Goal: Information Seeking & Learning: Check status

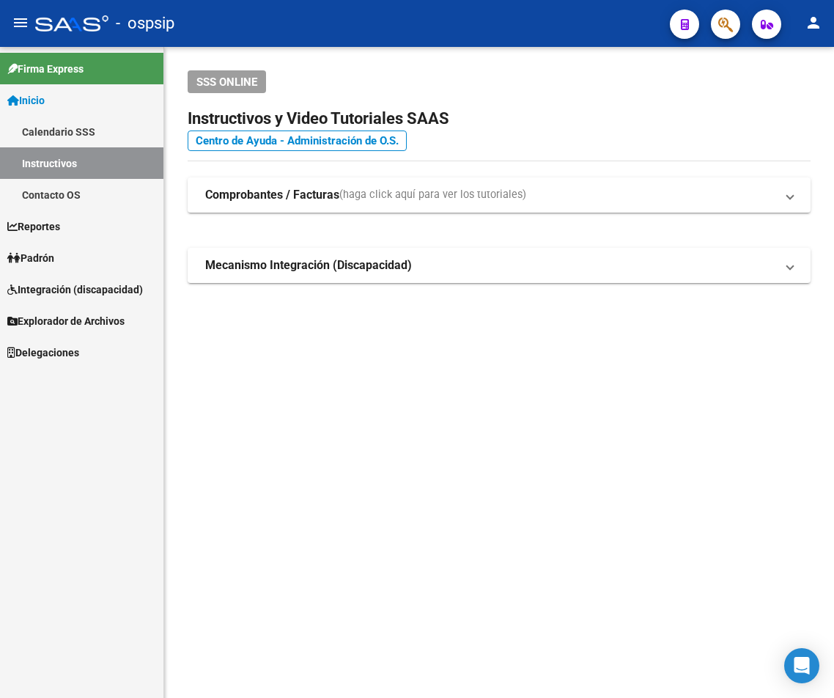
click at [718, 26] on button "button" at bounding box center [725, 24] width 29 height 29
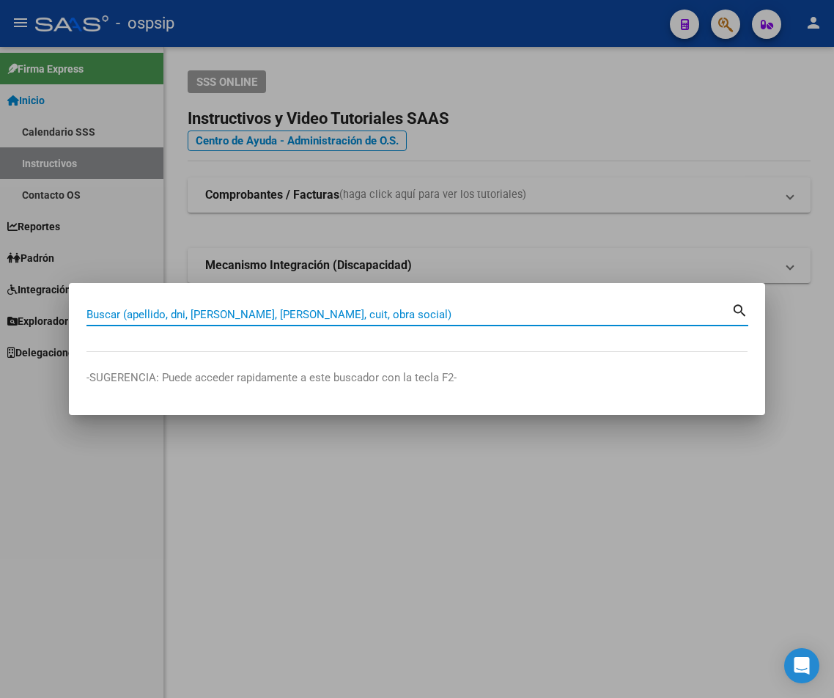
click at [122, 312] on input "Buscar (apellido, dni, [PERSON_NAME], [PERSON_NAME], cuit, obra social)" at bounding box center [409, 314] width 645 height 13
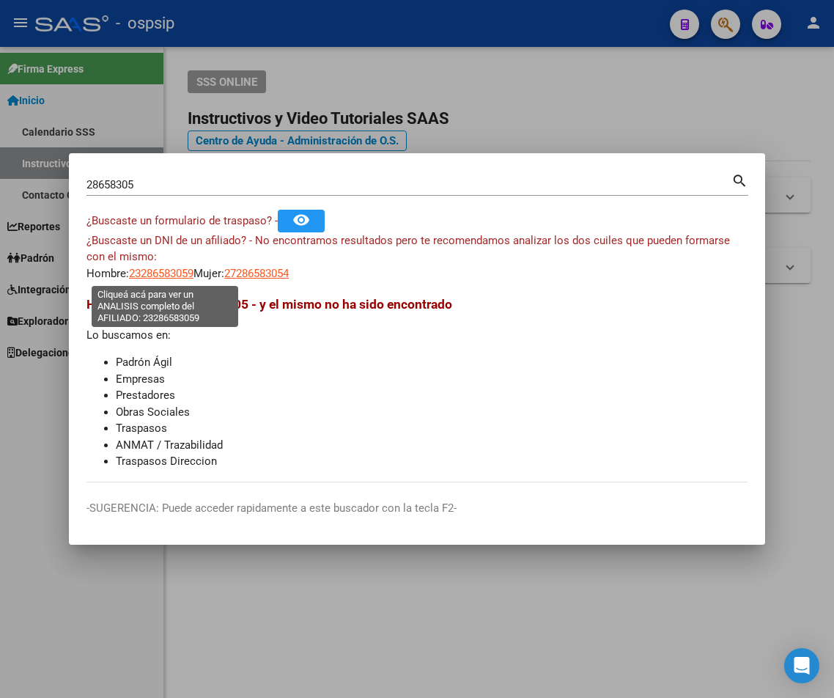
click at [163, 276] on span "23286583059" at bounding box center [161, 273] width 65 height 13
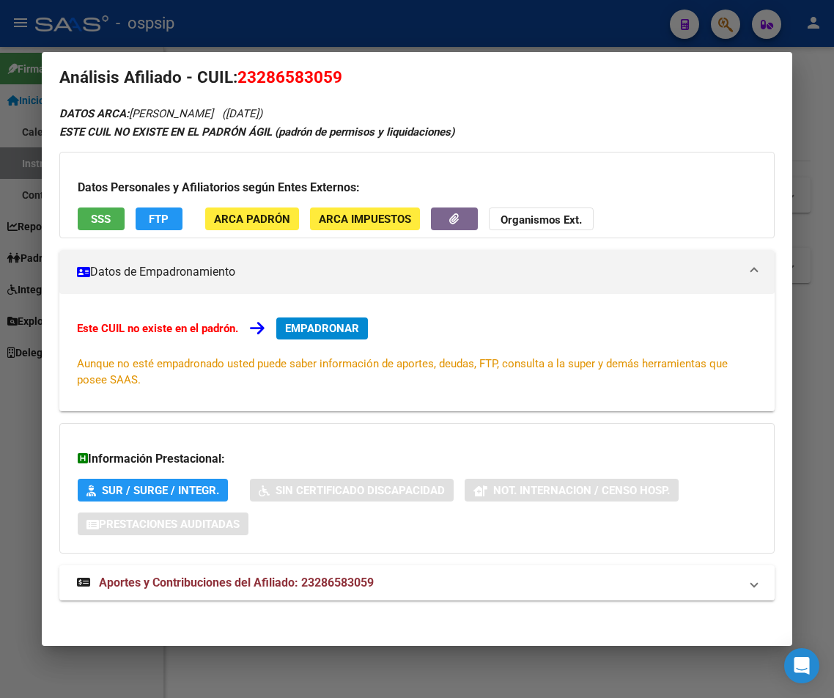
scroll to position [23, 0]
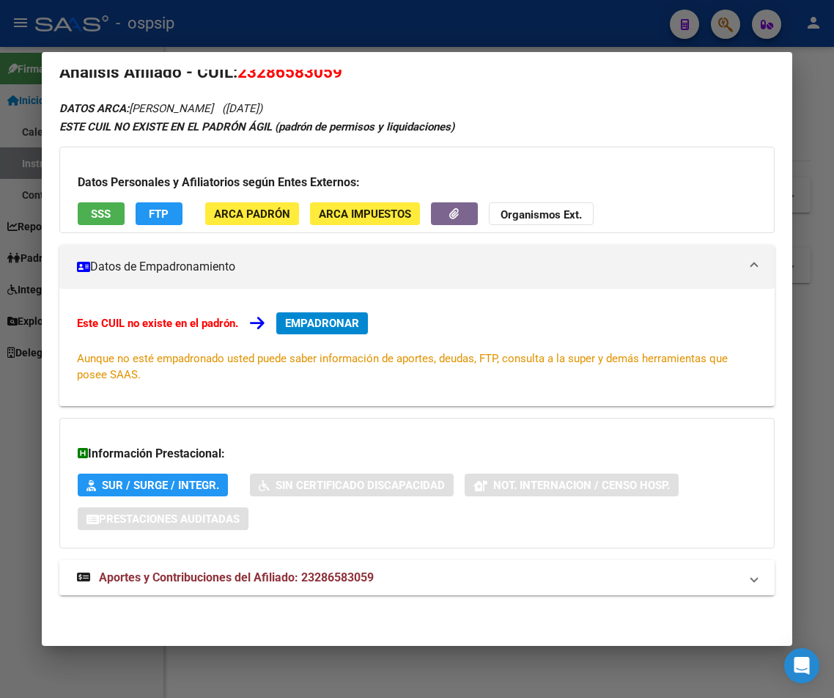
click at [284, 575] on span "Aportes y Contribuciones del Afiliado: 23286583059" at bounding box center [236, 577] width 275 height 14
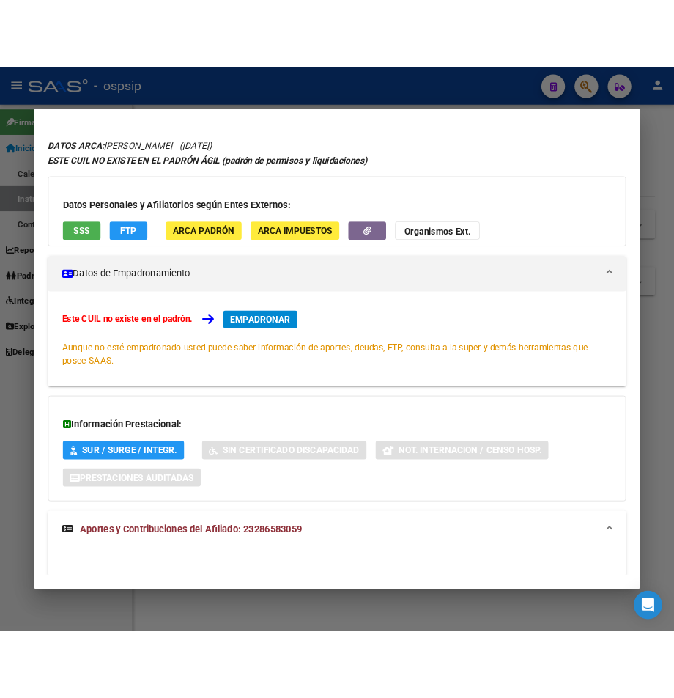
scroll to position [0, 0]
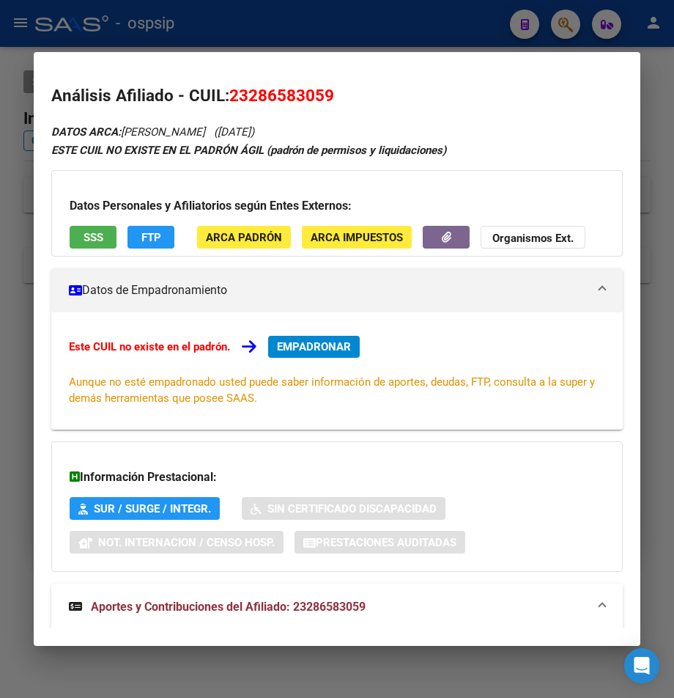
click at [566, 35] on div at bounding box center [337, 349] width 674 height 698
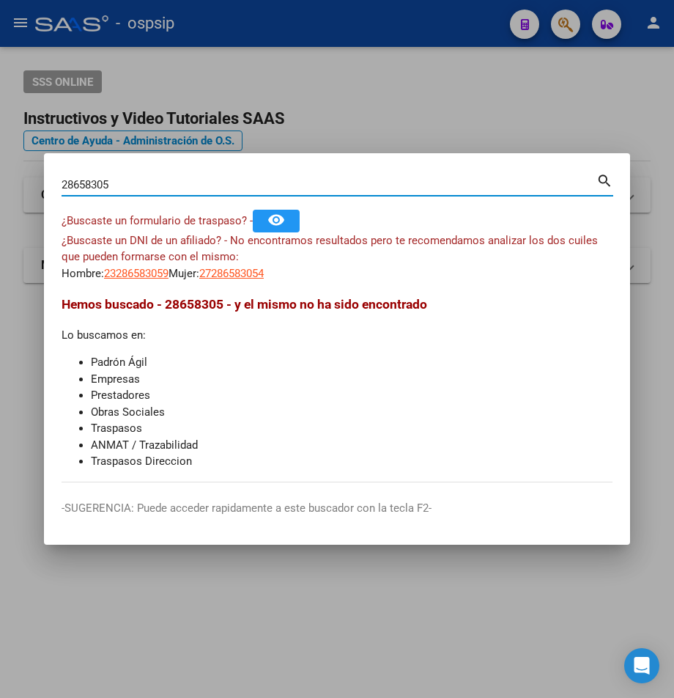
click at [110, 180] on input "28658305" at bounding box center [329, 184] width 535 height 13
type input "2"
type input "37001266"
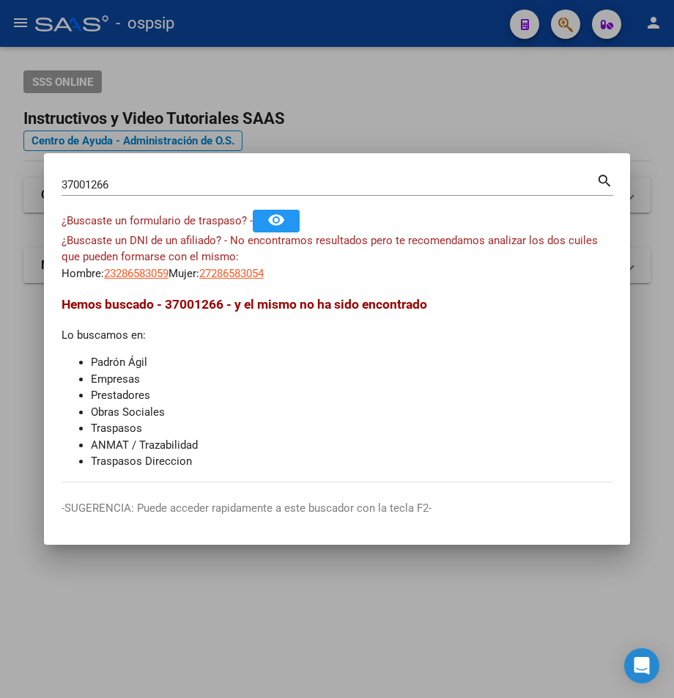
click at [600, 181] on mat-icon "search" at bounding box center [605, 180] width 17 height 18
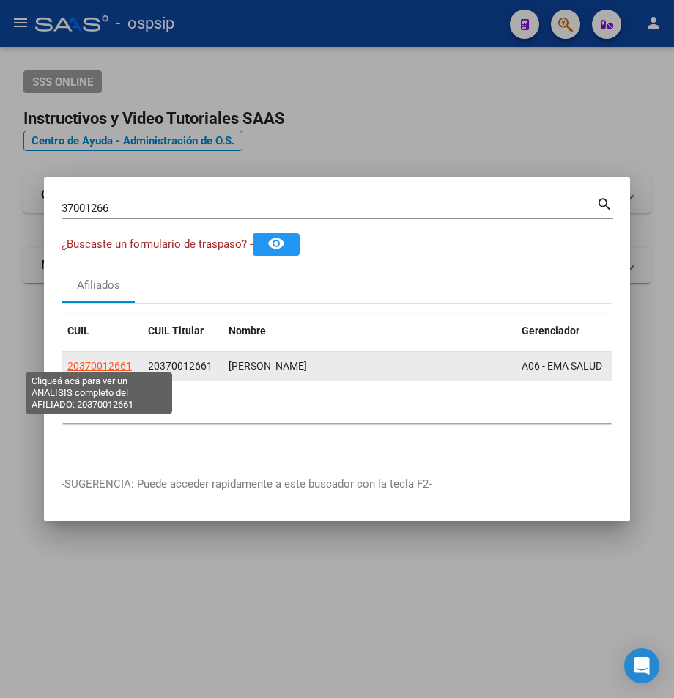
click at [101, 361] on span "20370012661" at bounding box center [99, 366] width 65 height 12
type textarea "20370012661"
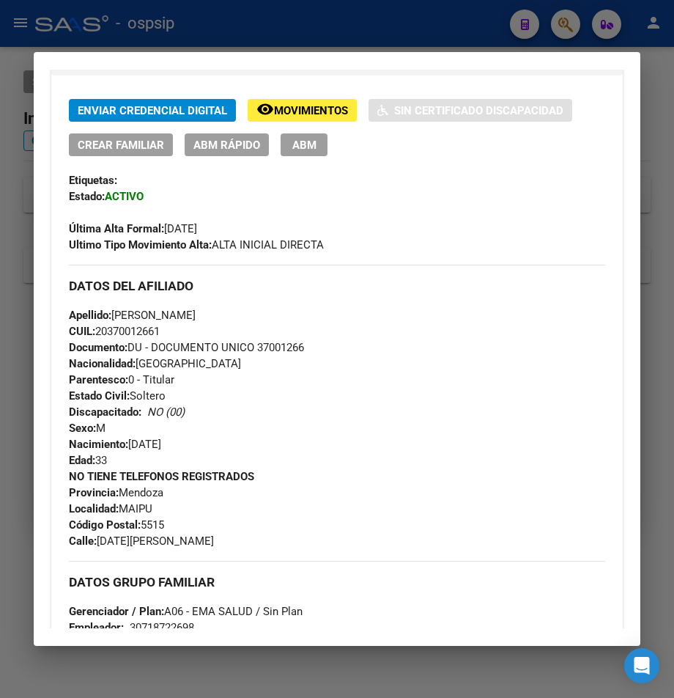
scroll to position [317, 0]
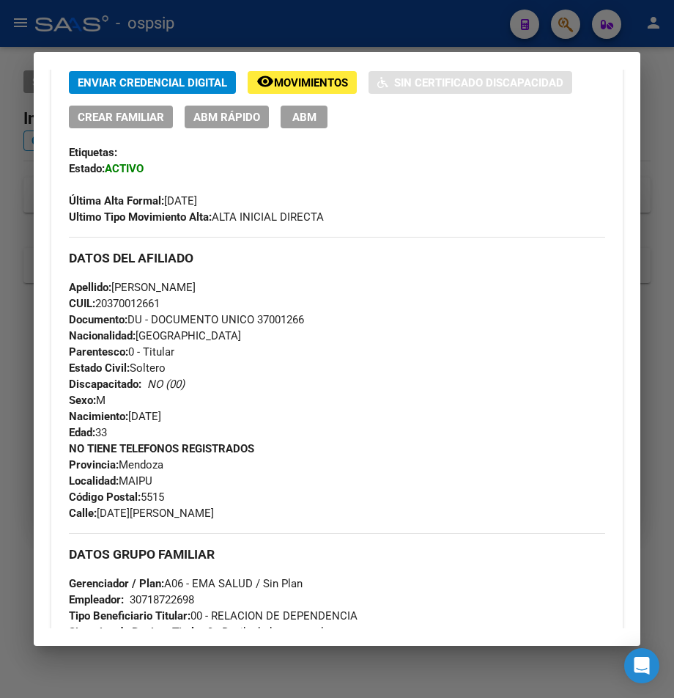
click at [564, 27] on div at bounding box center [337, 349] width 674 height 698
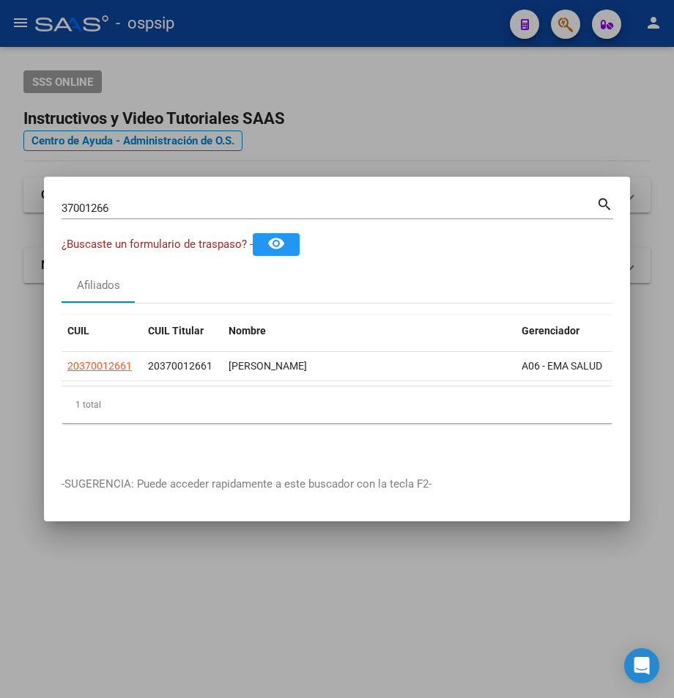
click at [111, 202] on input "37001266" at bounding box center [329, 208] width 535 height 13
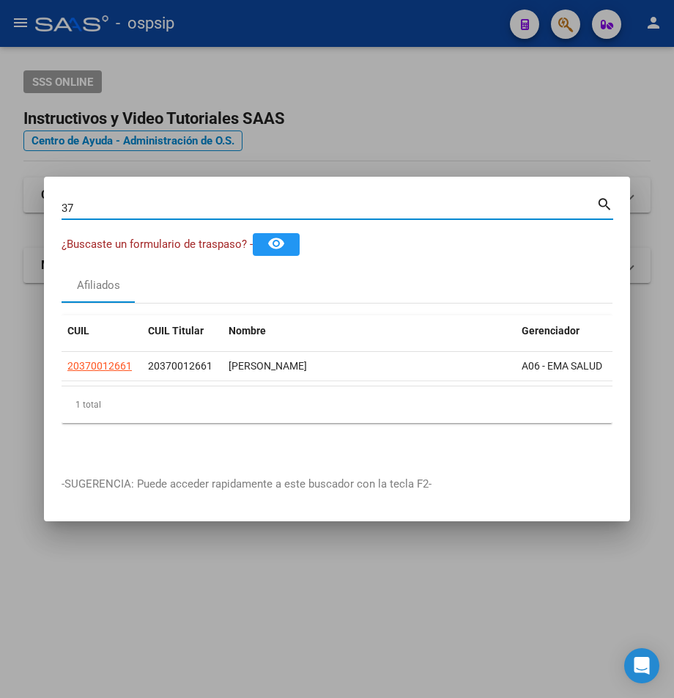
type input "3"
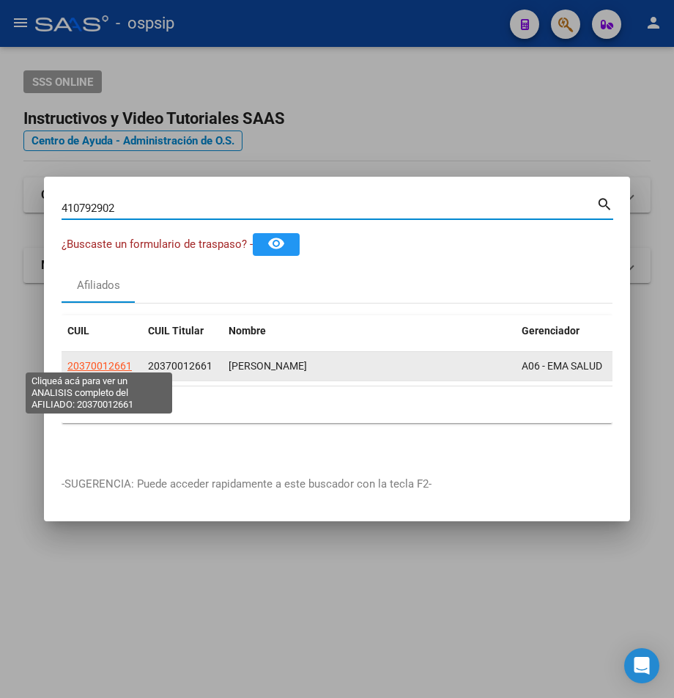
click at [93, 361] on span "20370012661" at bounding box center [99, 366] width 65 height 12
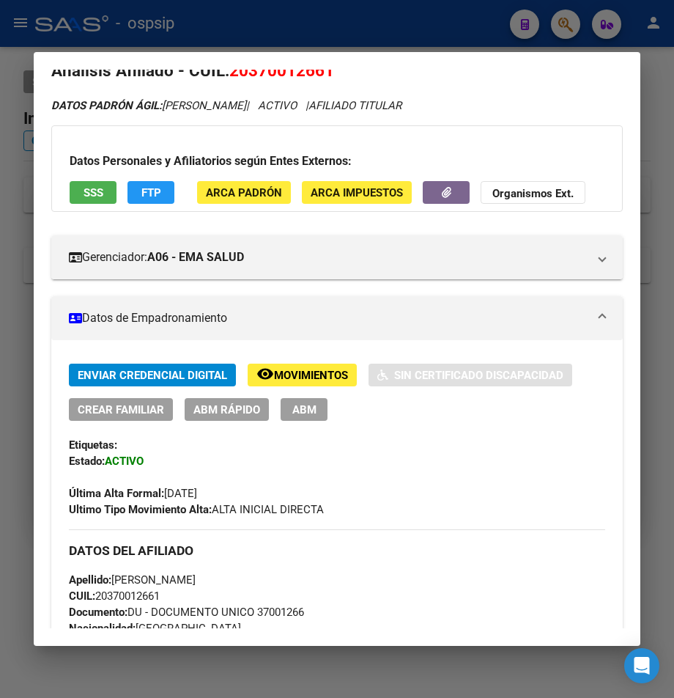
scroll to position [0, 0]
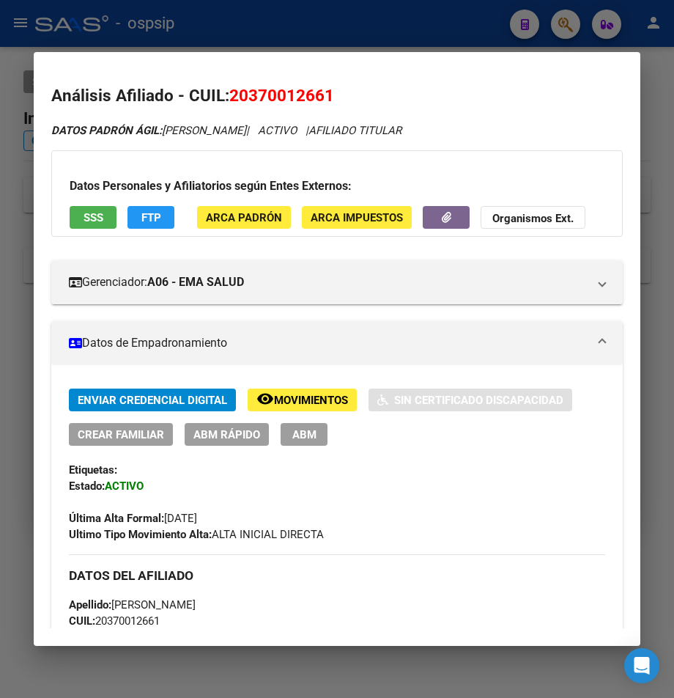
click at [246, 22] on div at bounding box center [337, 349] width 674 height 698
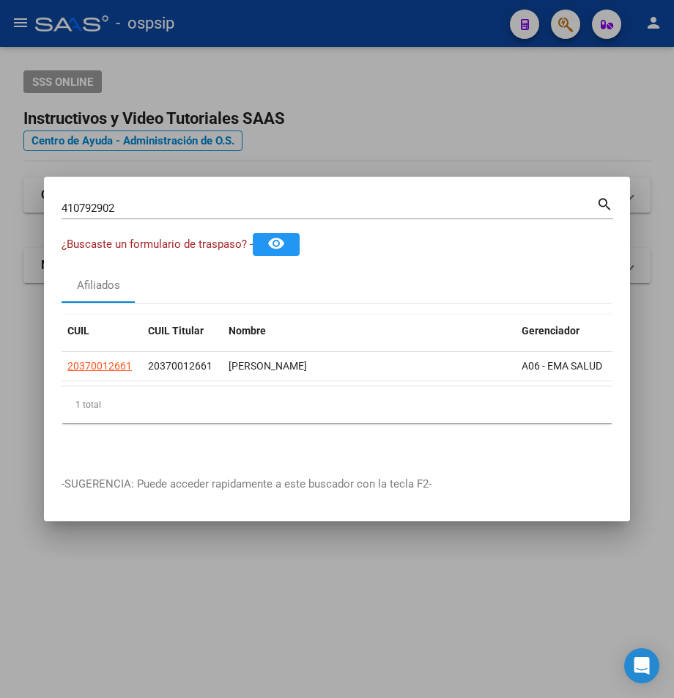
click at [602, 197] on mat-icon "search" at bounding box center [605, 203] width 17 height 18
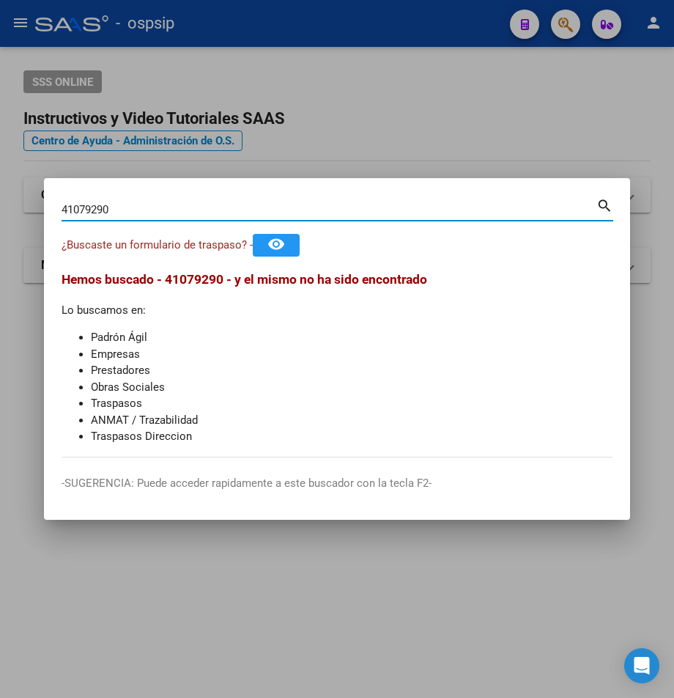
type input "41079290"
click at [606, 205] on mat-icon "search" at bounding box center [605, 205] width 17 height 18
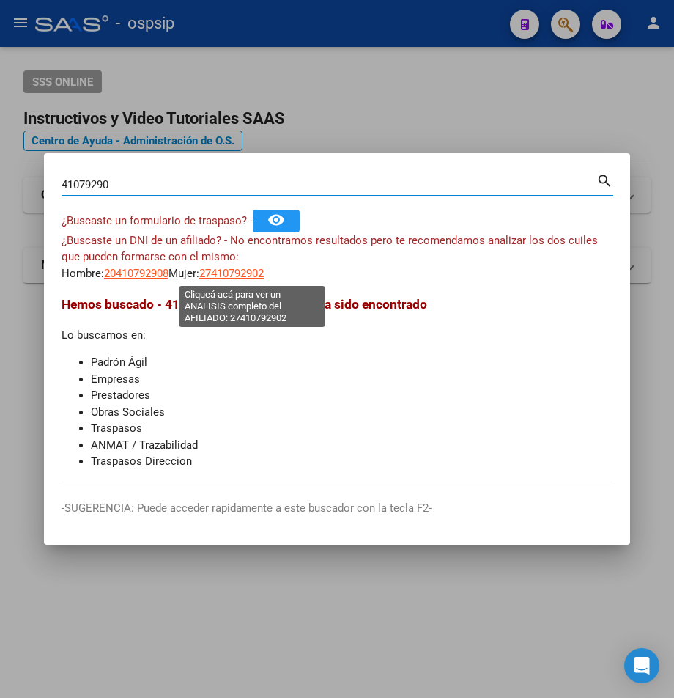
click at [255, 270] on span "27410792902" at bounding box center [231, 273] width 65 height 13
type textarea "27410792902"
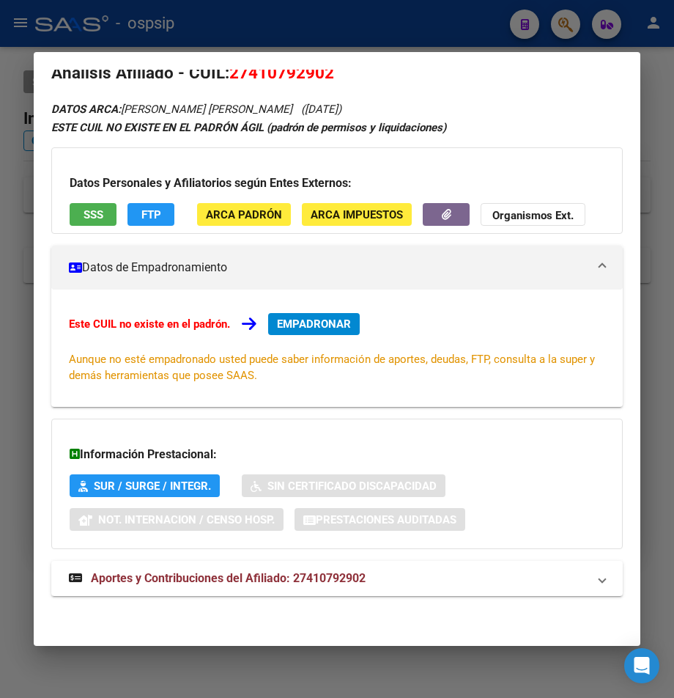
scroll to position [34, 0]
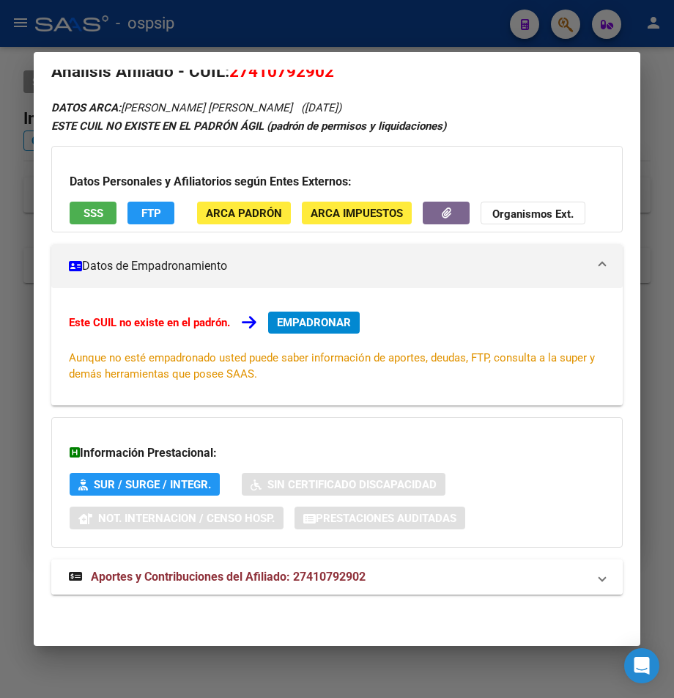
click at [257, 578] on span "Aportes y Contribuciones del Afiliado: 27410792902" at bounding box center [228, 577] width 275 height 14
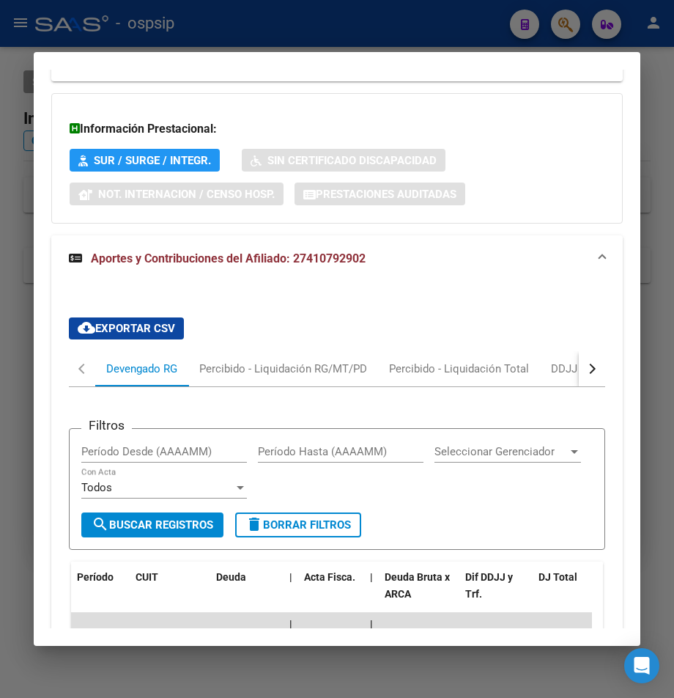
scroll to position [328, 0]
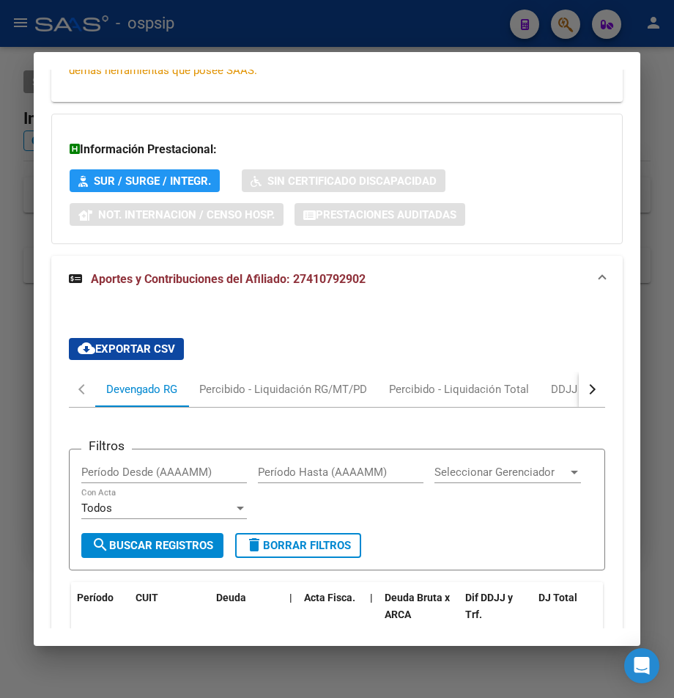
click at [297, 27] on div at bounding box center [337, 349] width 674 height 698
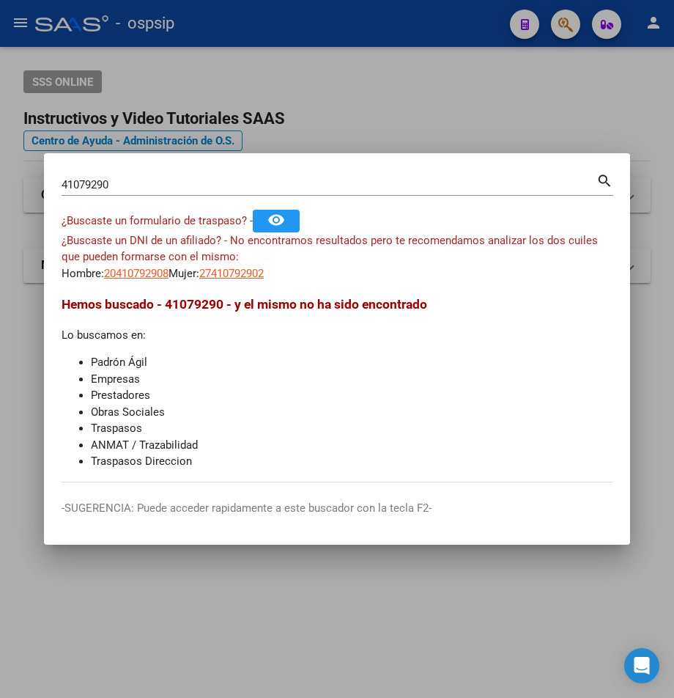
click at [297, 27] on div at bounding box center [337, 349] width 674 height 698
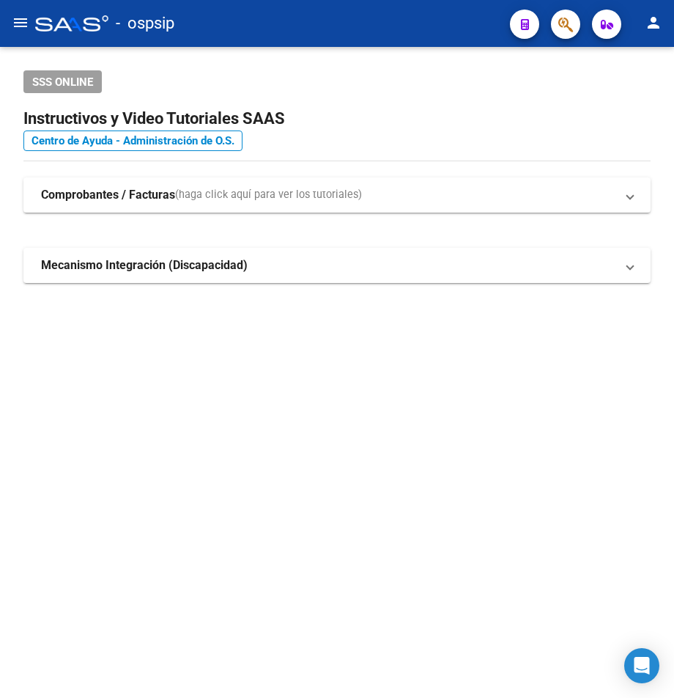
click at [297, 27] on div "- ospsip" at bounding box center [266, 23] width 463 height 32
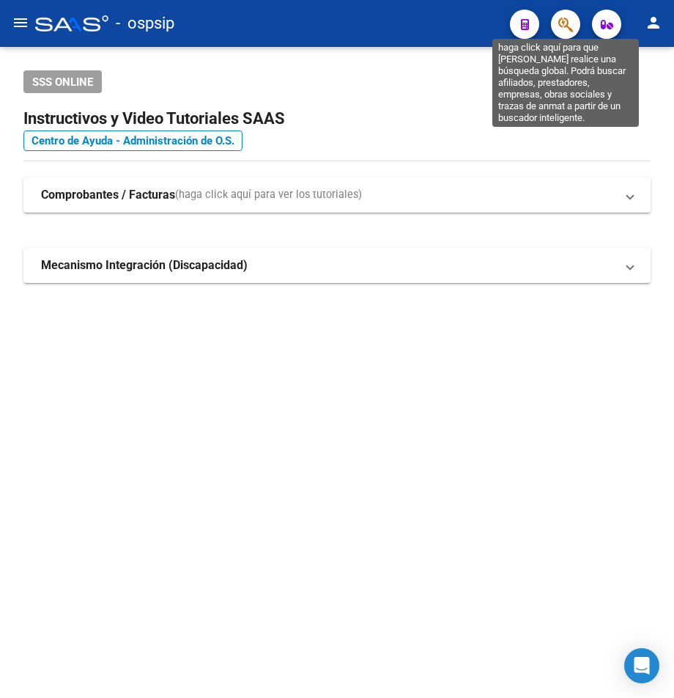
click at [565, 28] on icon "button" at bounding box center [566, 24] width 15 height 17
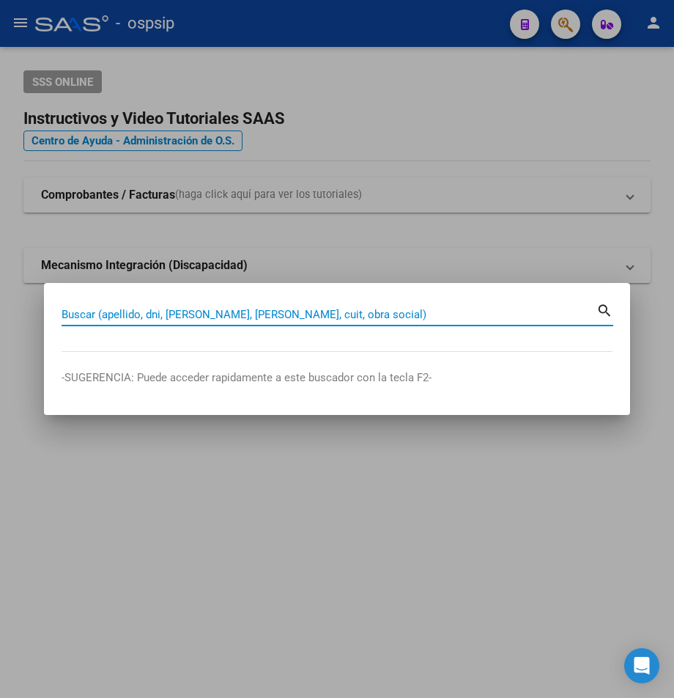
click at [72, 314] on input "Buscar (apellido, dni, [PERSON_NAME], [PERSON_NAME], cuit, obra social)" at bounding box center [329, 314] width 535 height 13
type input "31876648"
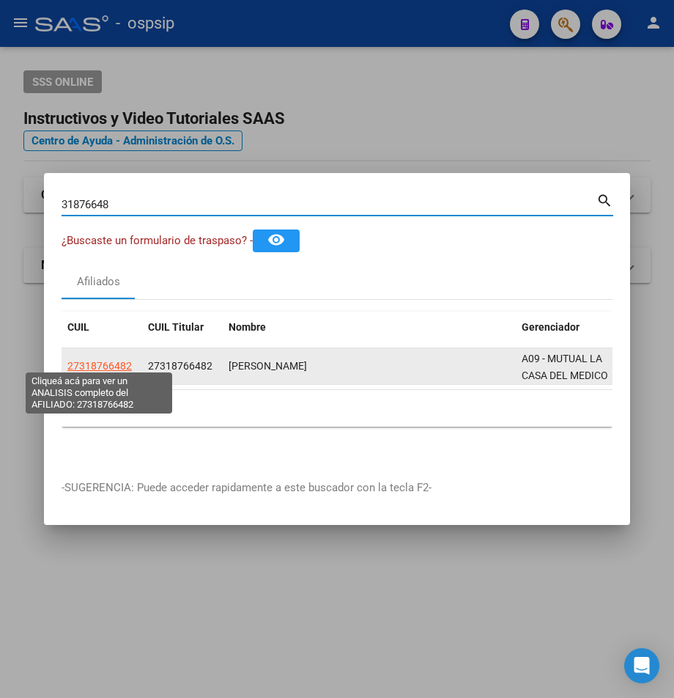
click at [103, 361] on span "27318766482" at bounding box center [99, 366] width 65 height 12
type textarea "27318766482"
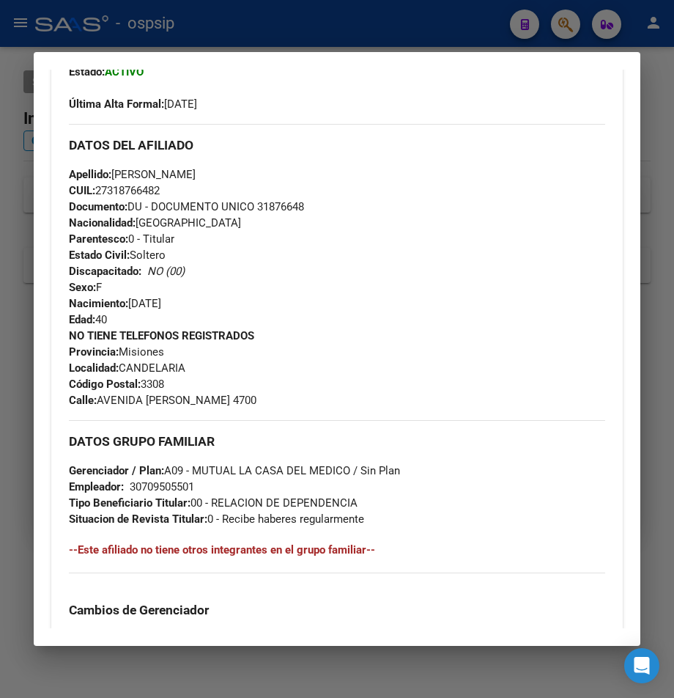
scroll to position [440, 0]
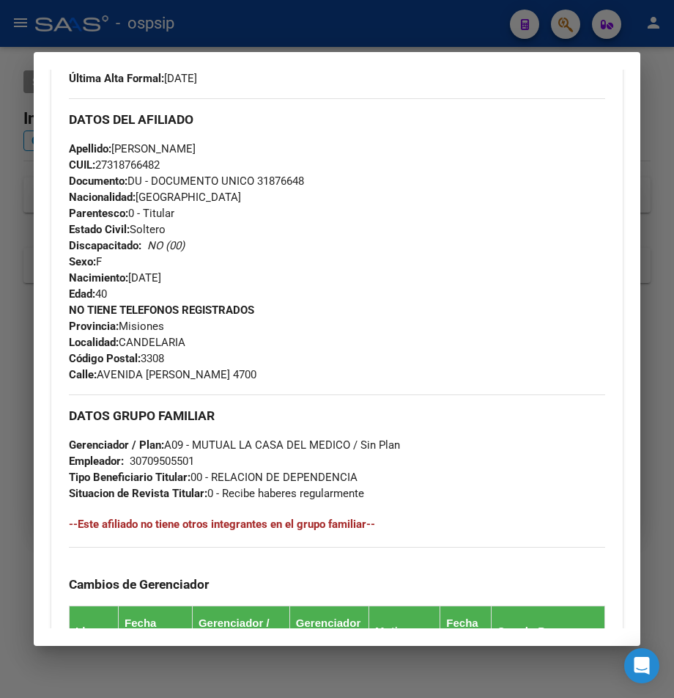
click at [567, 31] on div at bounding box center [337, 349] width 674 height 698
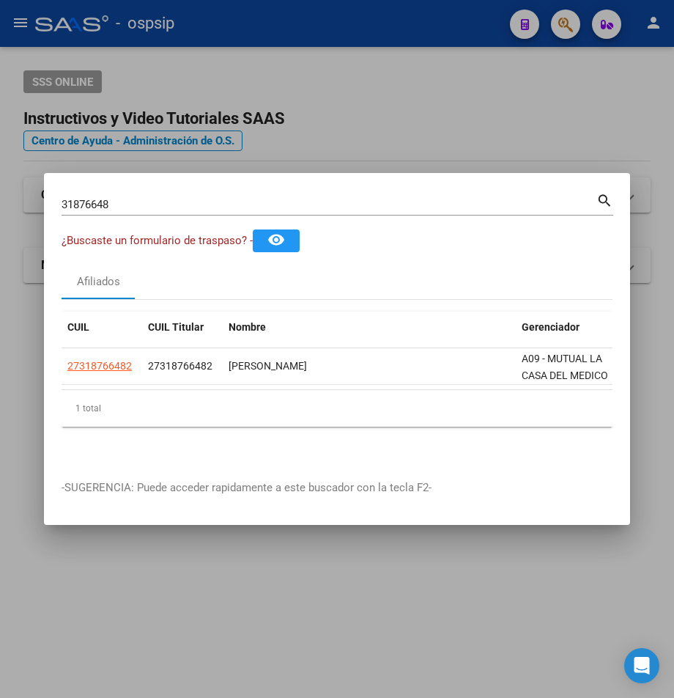
click at [120, 198] on input "31876648" at bounding box center [329, 204] width 535 height 13
type input "3"
type input "20490902"
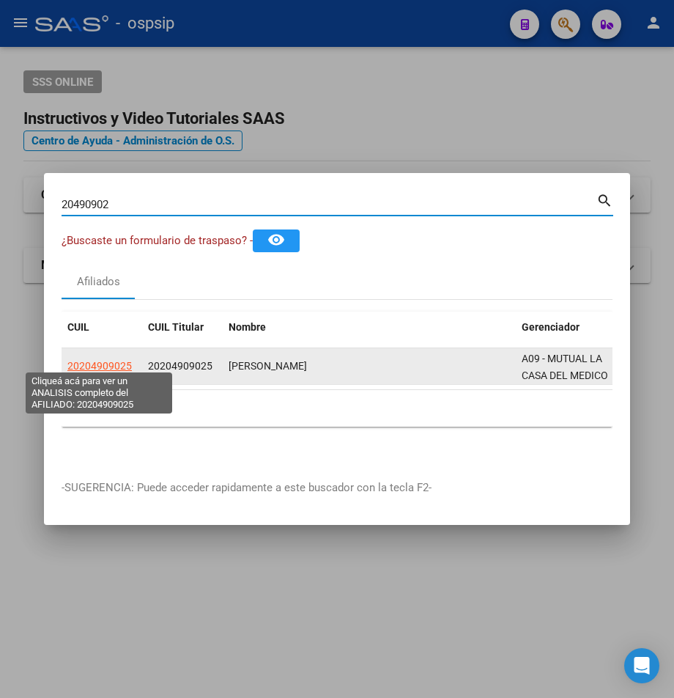
click at [81, 360] on span "20204909025" at bounding box center [99, 366] width 65 height 12
type textarea "20204909025"
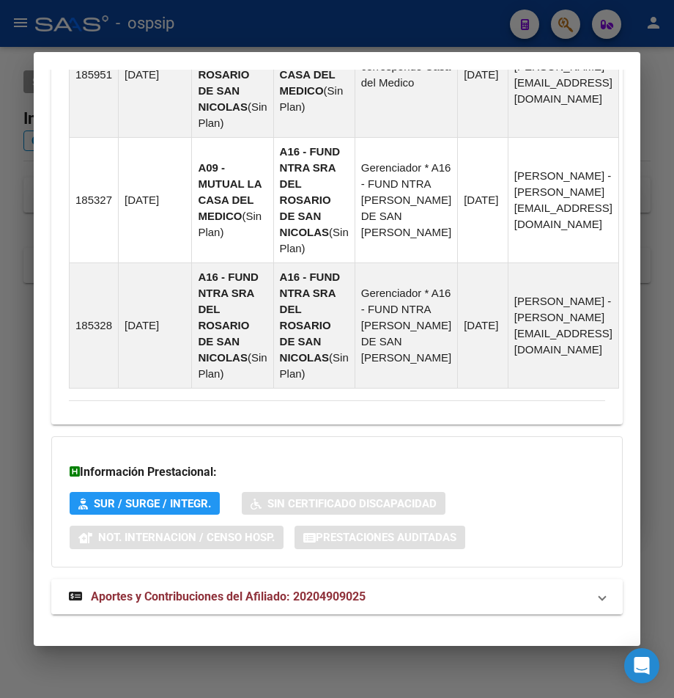
scroll to position [1802, 0]
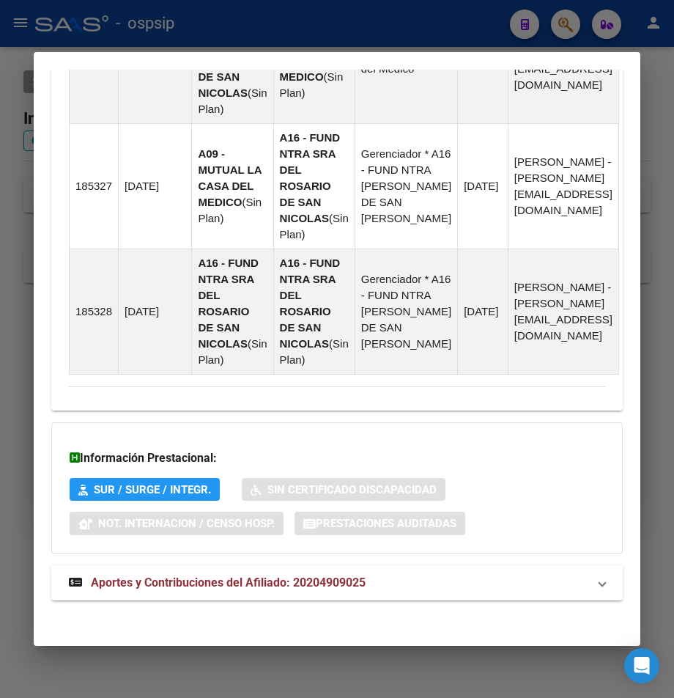
click at [298, 576] on span "Aportes y Contribuciones del Afiliado: 20204909025" at bounding box center [228, 582] width 275 height 14
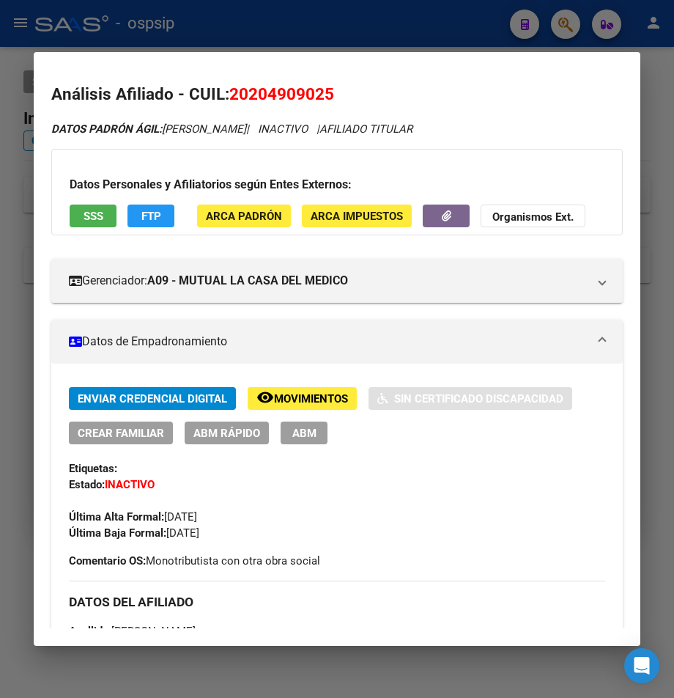
scroll to position [0, 0]
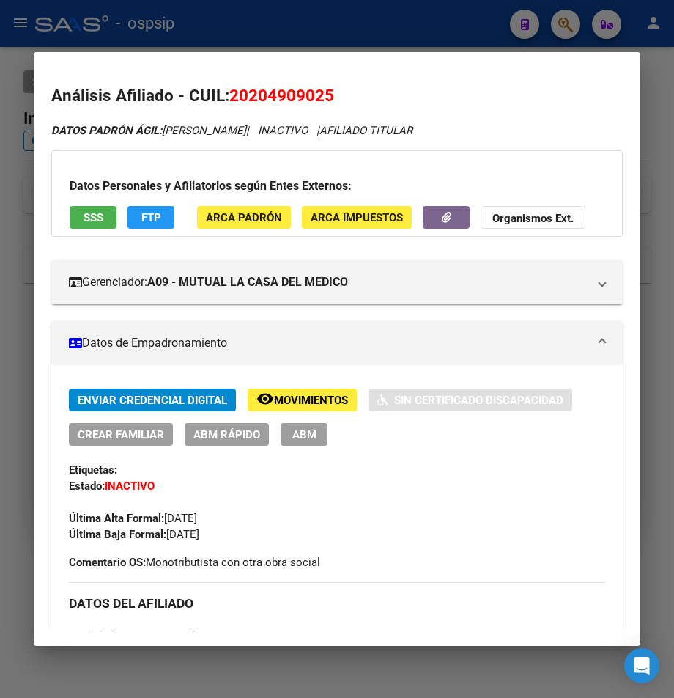
click at [419, 26] on div at bounding box center [337, 349] width 674 height 698
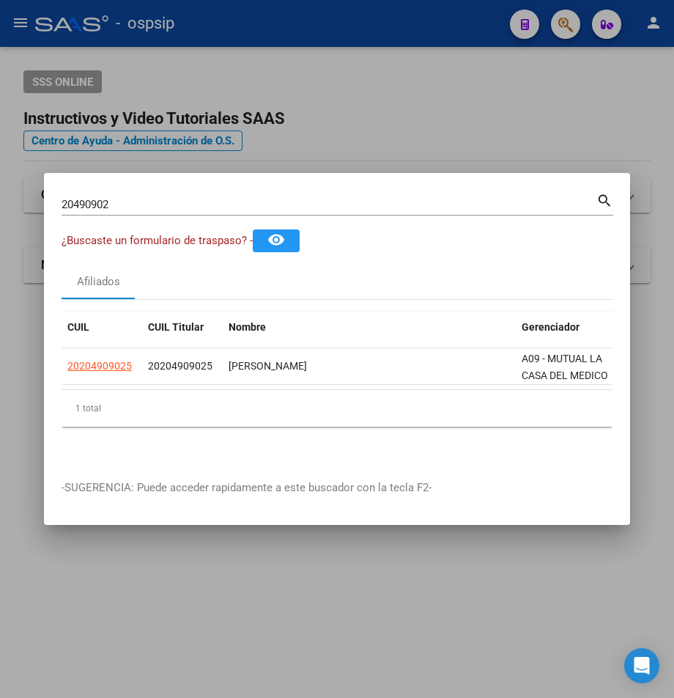
click at [419, 26] on div at bounding box center [337, 349] width 674 height 698
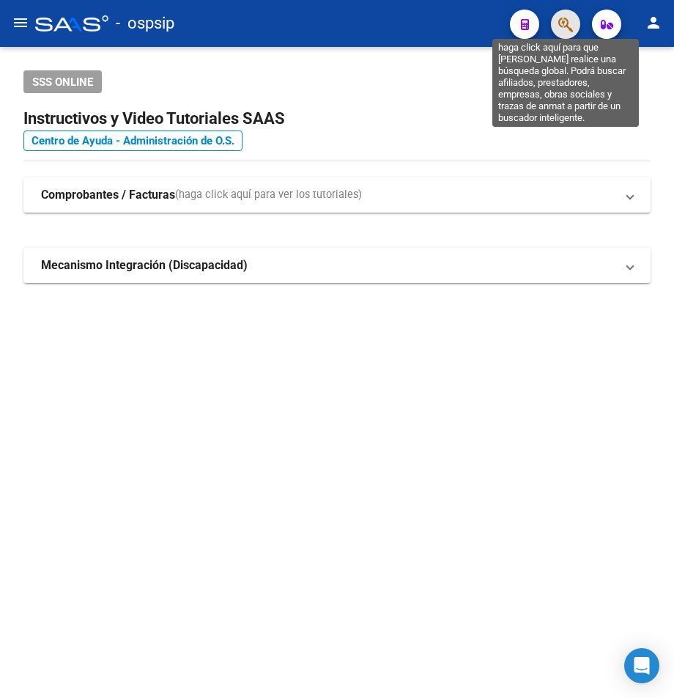
click at [567, 23] on icon "button" at bounding box center [566, 24] width 15 height 17
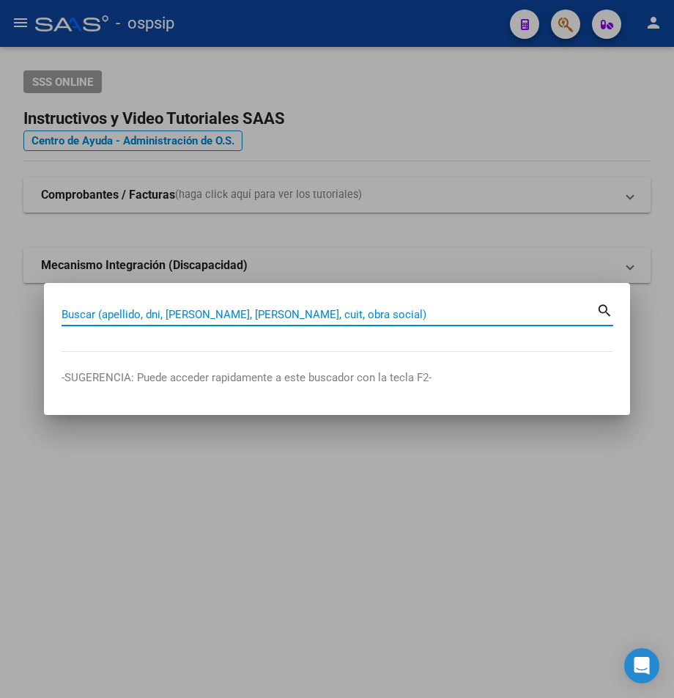
click at [81, 316] on input "Buscar (apellido, dni, [PERSON_NAME], [PERSON_NAME], cuit, obra social)" at bounding box center [329, 314] width 535 height 13
type input "28803039"
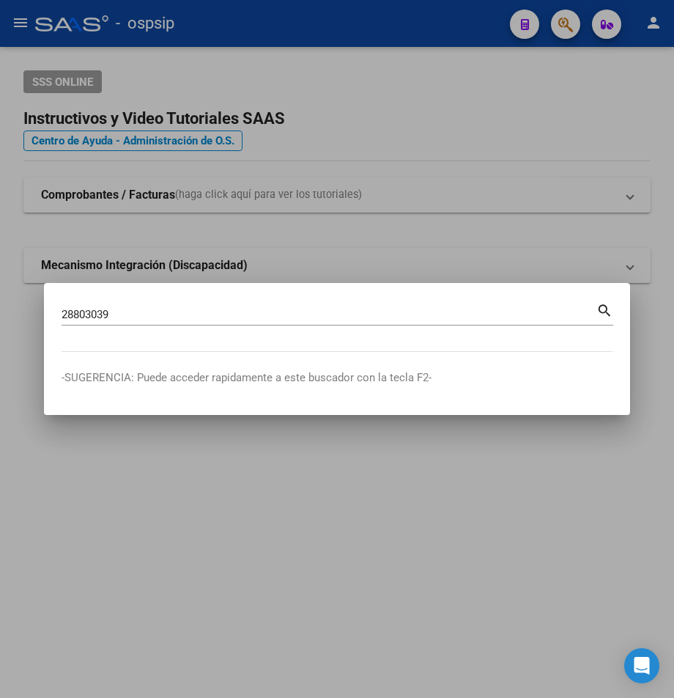
click at [604, 311] on mat-icon "search" at bounding box center [605, 310] width 17 height 18
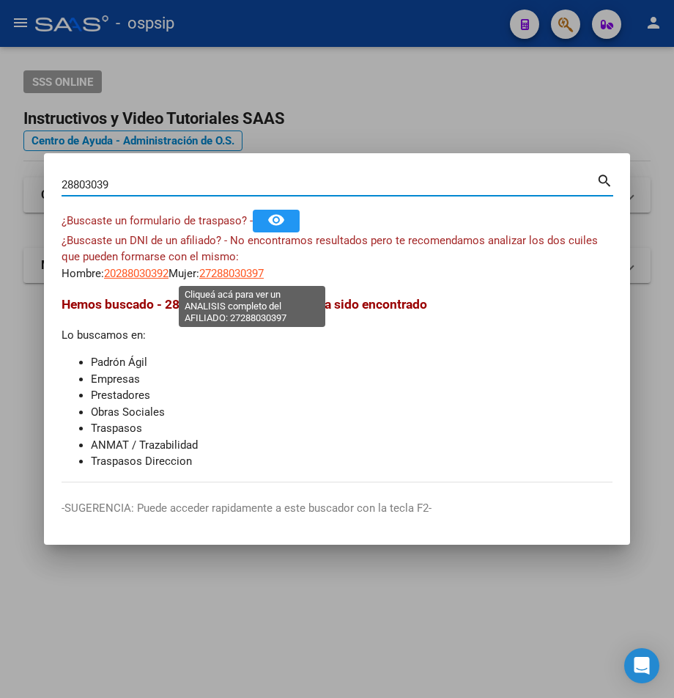
click at [243, 272] on span "27288030397" at bounding box center [231, 273] width 65 height 13
type textarea "27288030397"
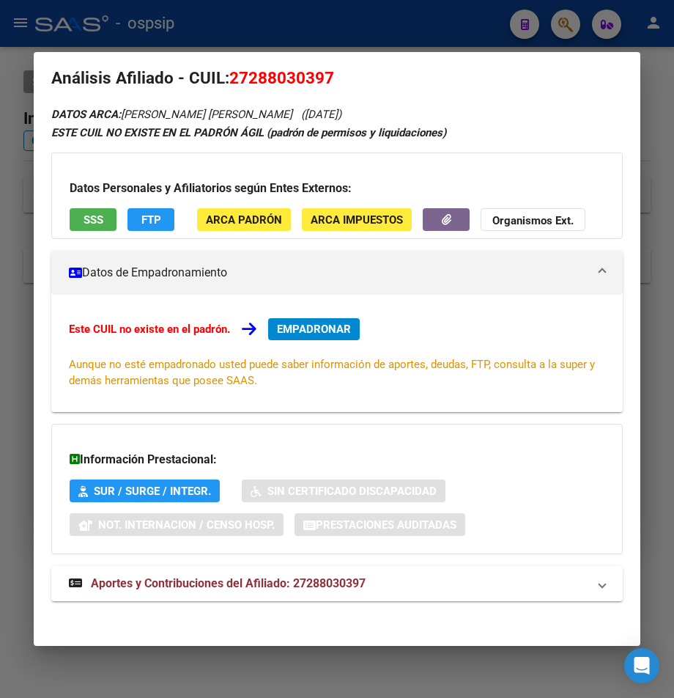
scroll to position [34, 0]
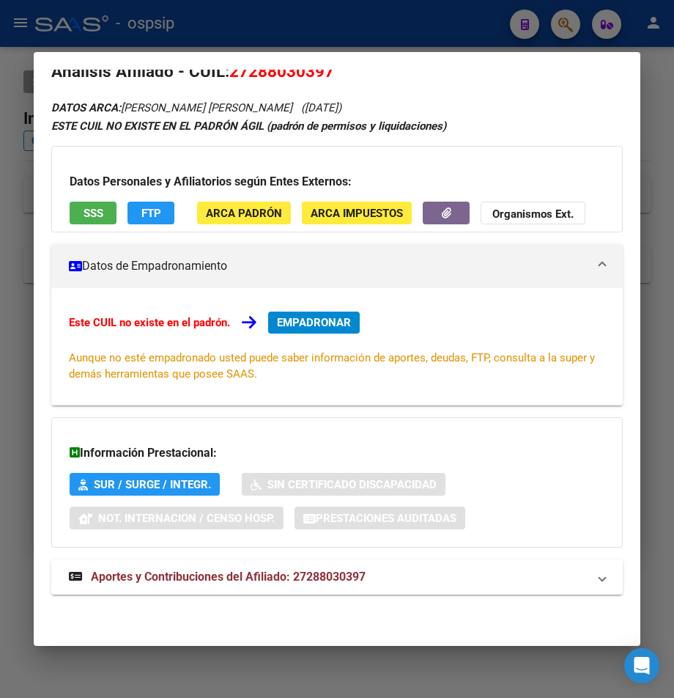
click at [244, 576] on span "Aportes y Contribuciones del Afiliado: 27288030397" at bounding box center [228, 577] width 275 height 14
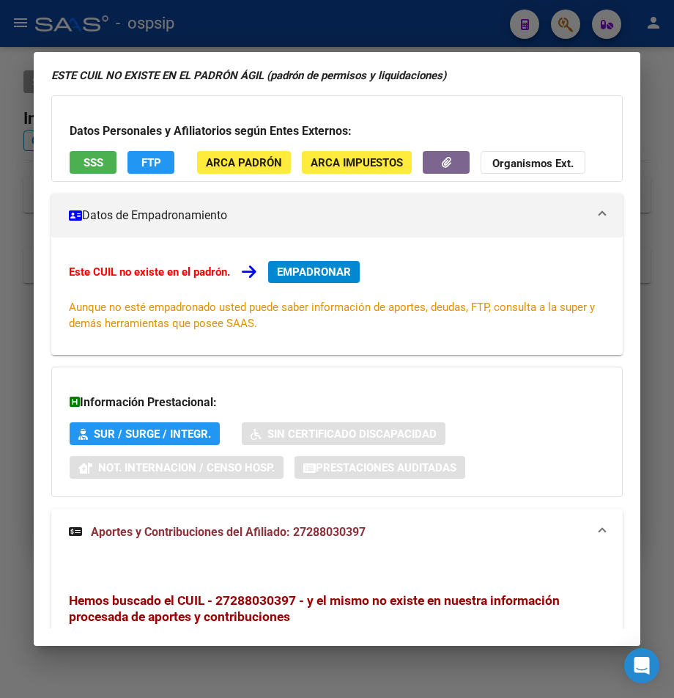
scroll to position [0, 0]
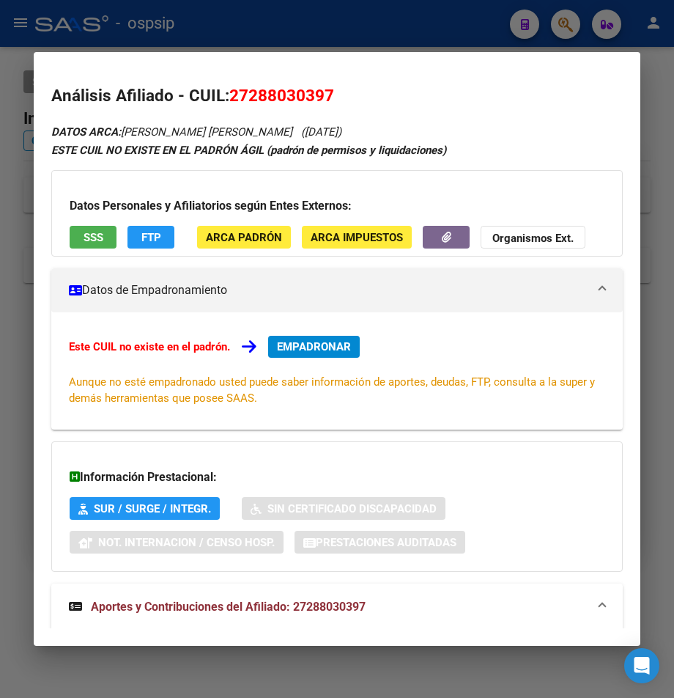
click at [373, 15] on div at bounding box center [337, 349] width 674 height 698
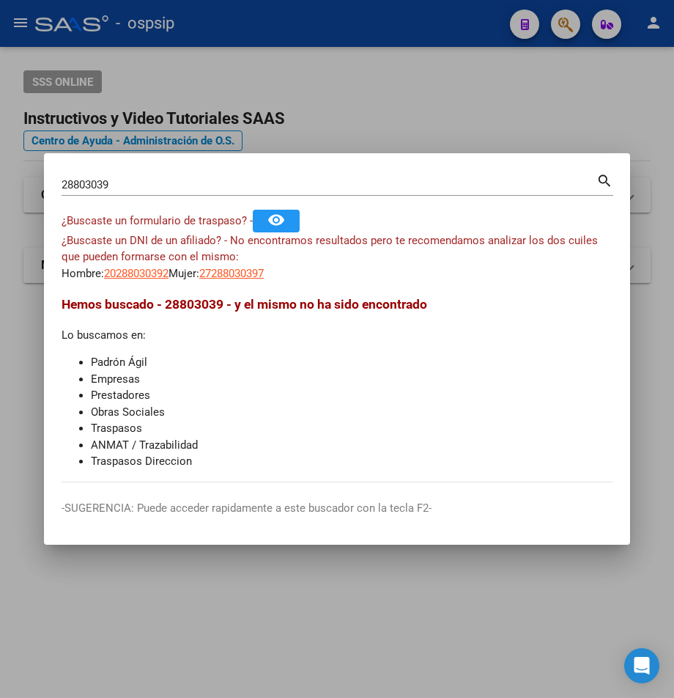
click at [426, 21] on div at bounding box center [337, 349] width 674 height 698
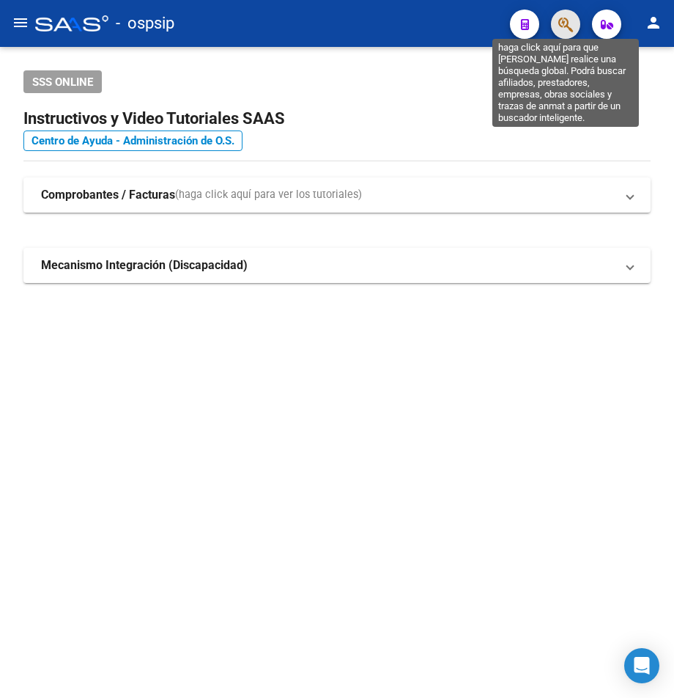
click at [564, 28] on icon "button" at bounding box center [566, 24] width 15 height 17
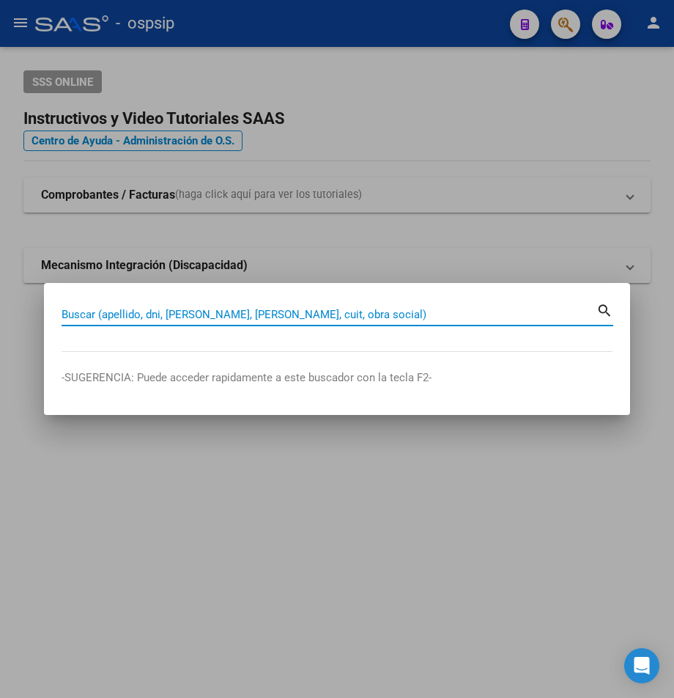
click at [114, 309] on input "Buscar (apellido, dni, [PERSON_NAME], [PERSON_NAME], cuit, obra social)" at bounding box center [329, 314] width 535 height 13
type input "43805378"
click at [600, 311] on mat-icon "search" at bounding box center [605, 310] width 17 height 18
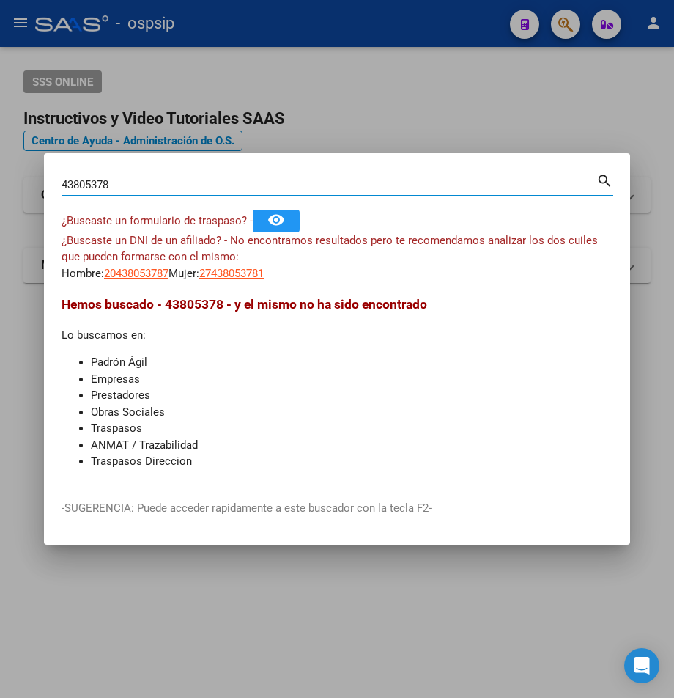
click at [602, 182] on mat-icon "search" at bounding box center [605, 180] width 17 height 18
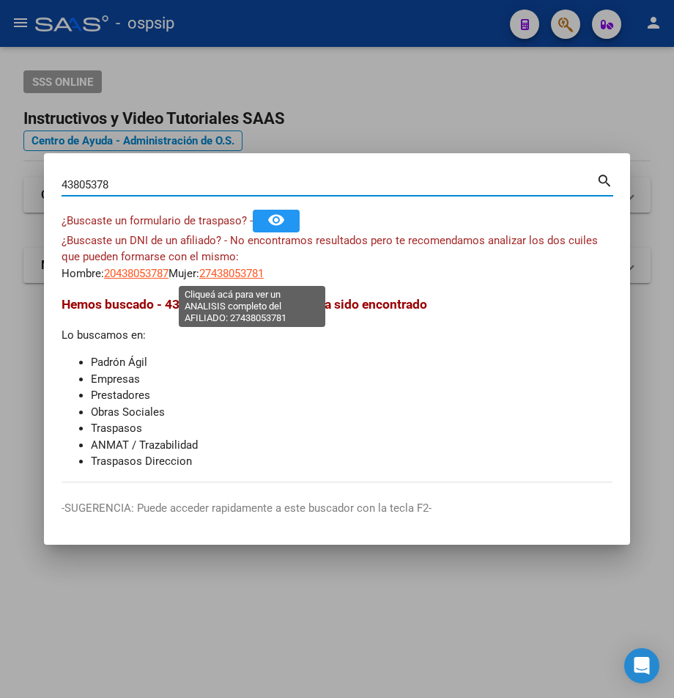
click at [256, 269] on span "27438053781" at bounding box center [231, 273] width 65 height 13
type textarea "27438053781"
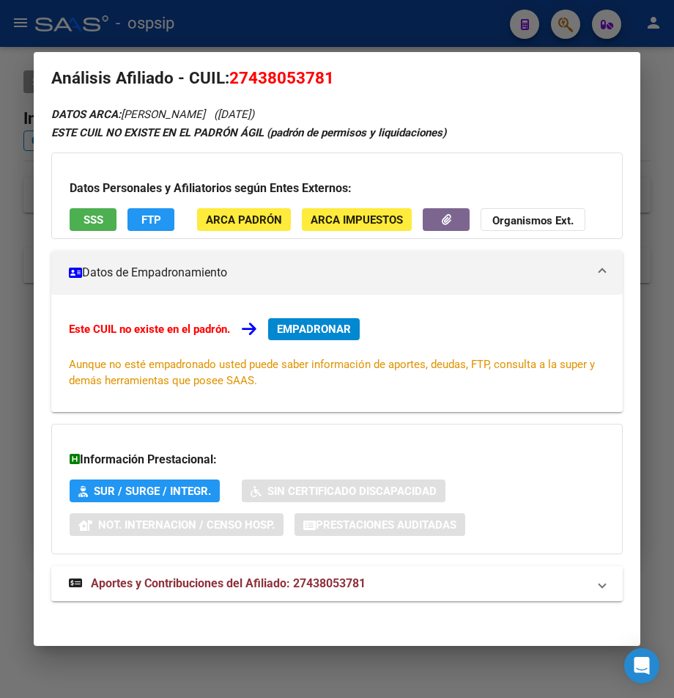
scroll to position [34, 0]
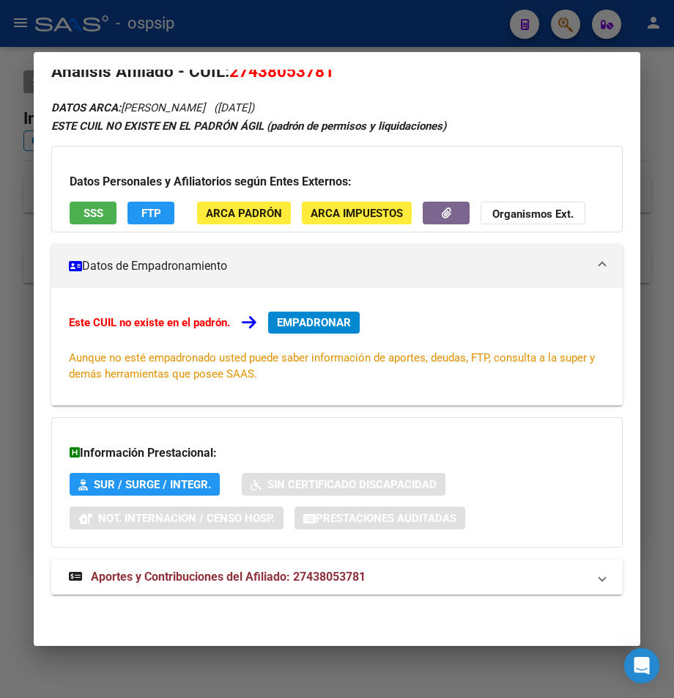
click at [240, 578] on span "Aportes y Contribuciones del Afiliado: 27438053781" at bounding box center [228, 577] width 275 height 14
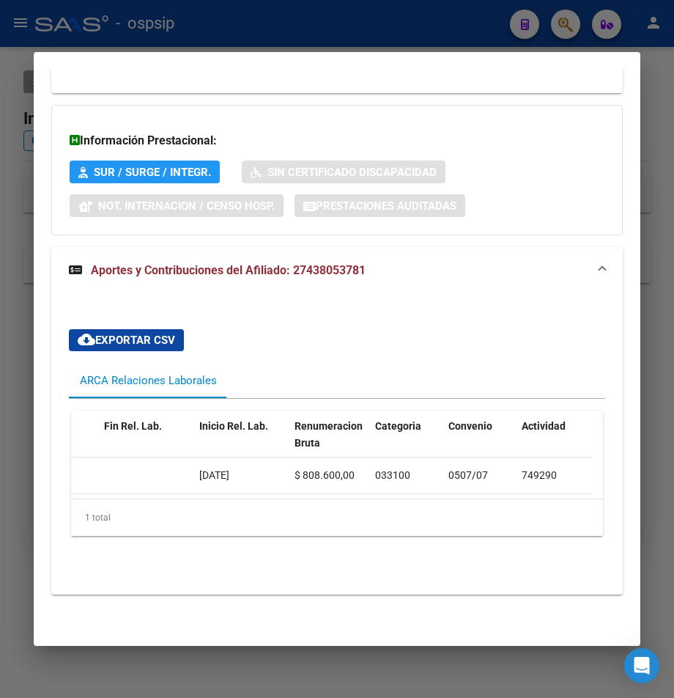
scroll to position [0, 445]
click at [236, 31] on div at bounding box center [337, 349] width 674 height 698
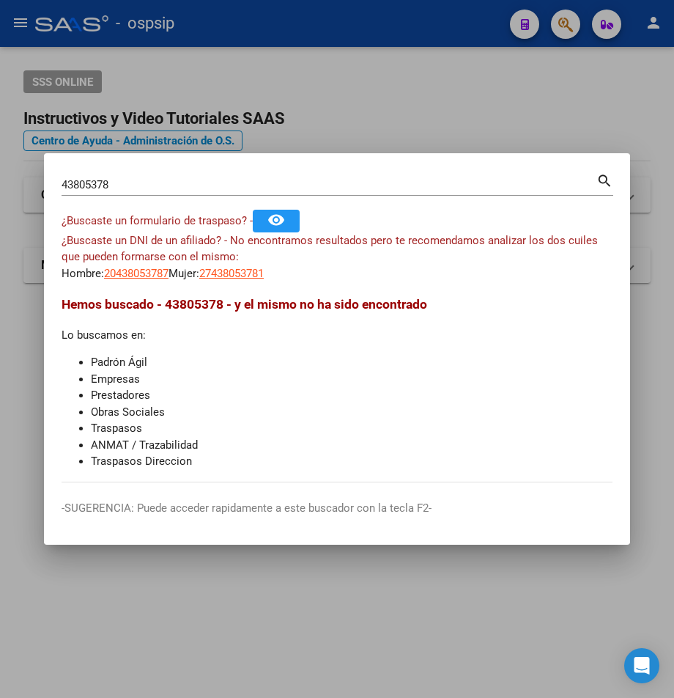
click at [236, 31] on div at bounding box center [337, 349] width 674 height 698
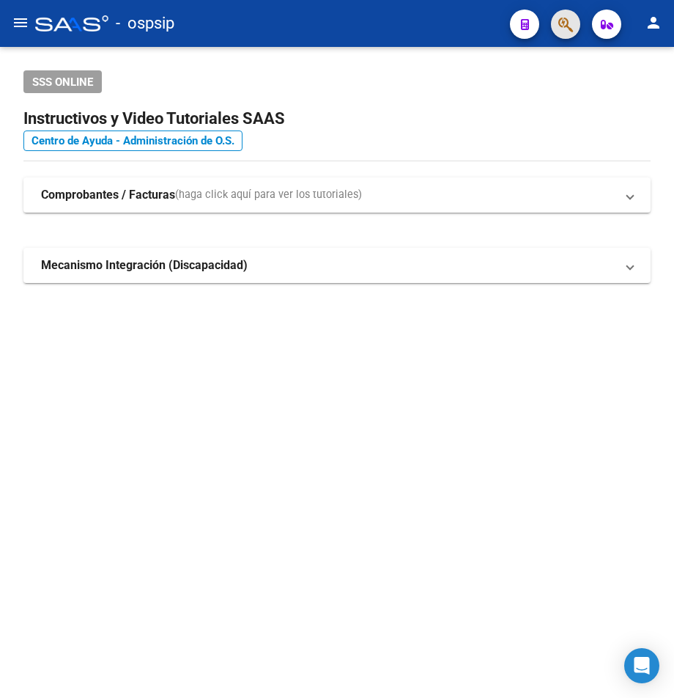
click at [576, 24] on button "button" at bounding box center [565, 24] width 29 height 29
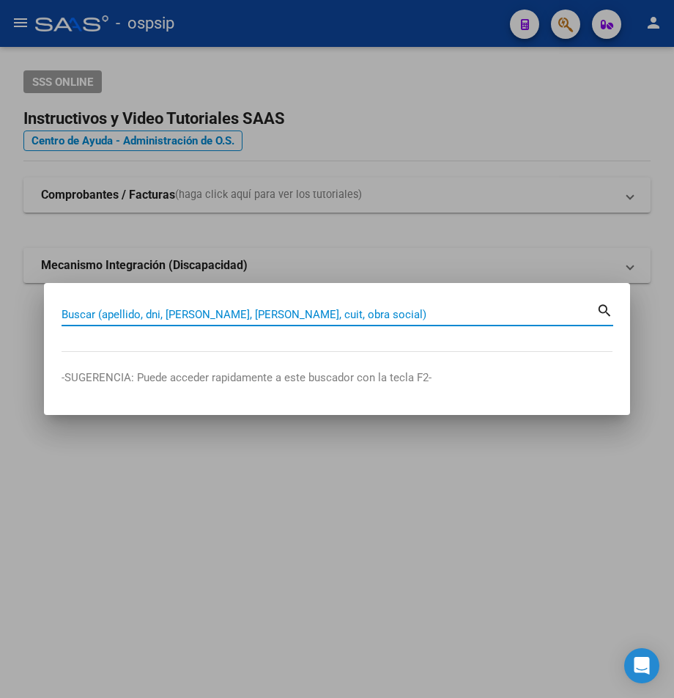
click at [81, 309] on input "Buscar (apellido, dni, [PERSON_NAME], [PERSON_NAME], cuit, obra social)" at bounding box center [329, 314] width 535 height 13
type input "41807123"
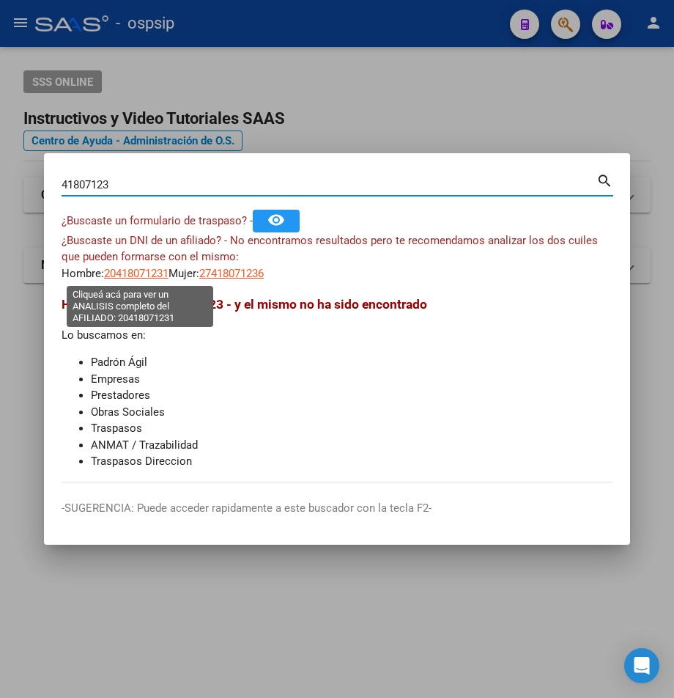
click at [150, 276] on span "20418071231" at bounding box center [136, 273] width 65 height 13
type textarea "20418071231"
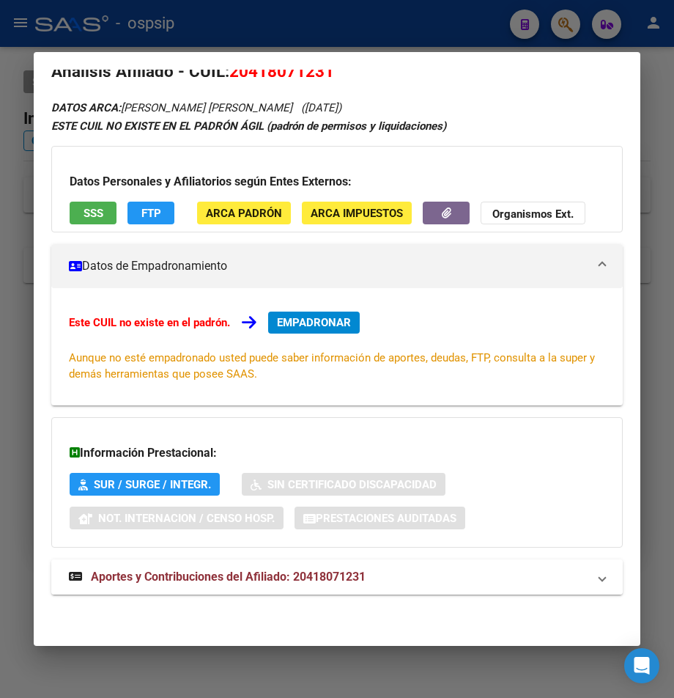
scroll to position [34, 0]
click at [245, 581] on span "Aportes y Contribuciones del Afiliado: 20418071231" at bounding box center [228, 577] width 275 height 14
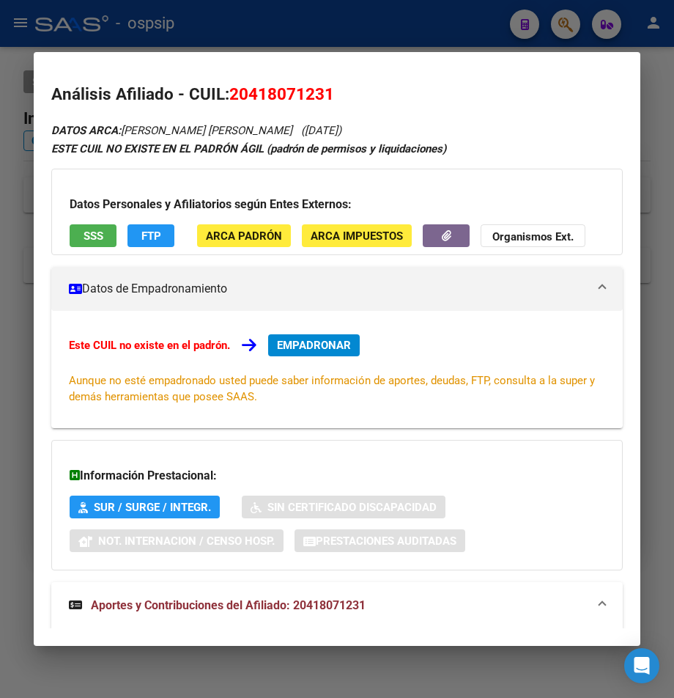
scroll to position [0, 0]
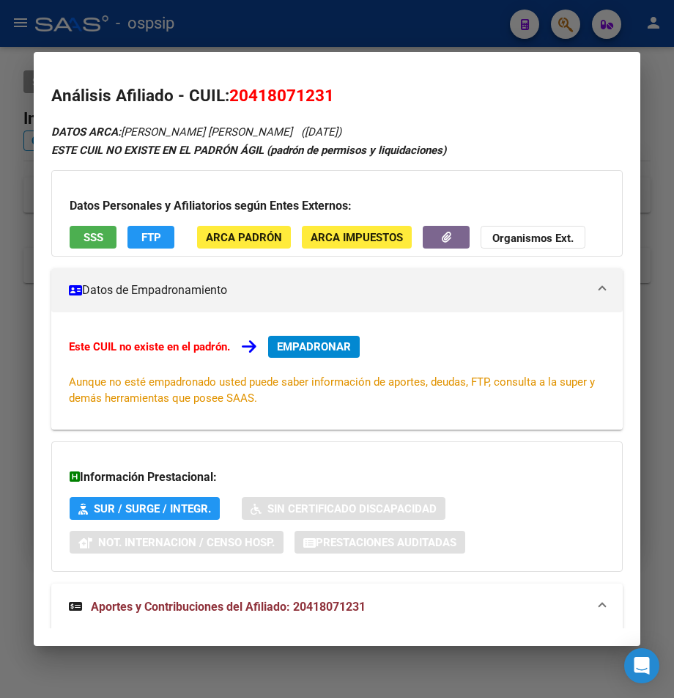
click at [216, 20] on div at bounding box center [337, 349] width 674 height 698
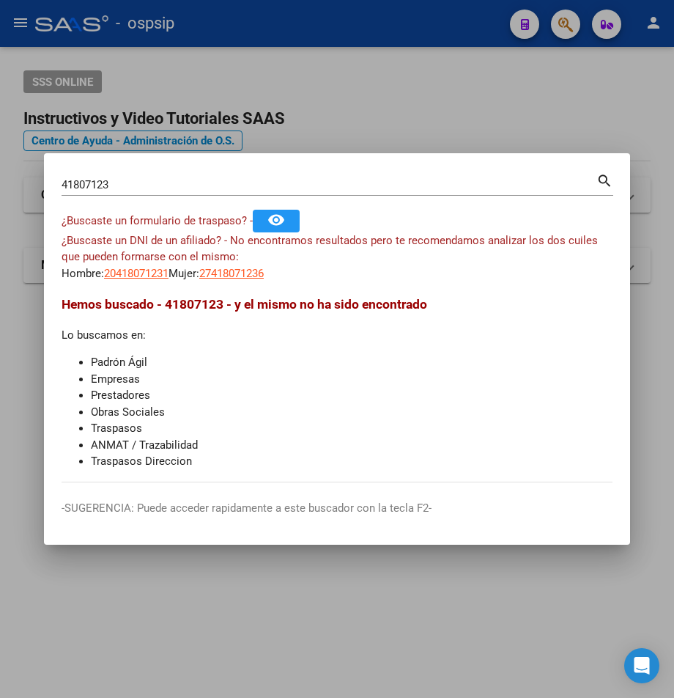
click at [119, 180] on input "41807123" at bounding box center [329, 184] width 535 height 13
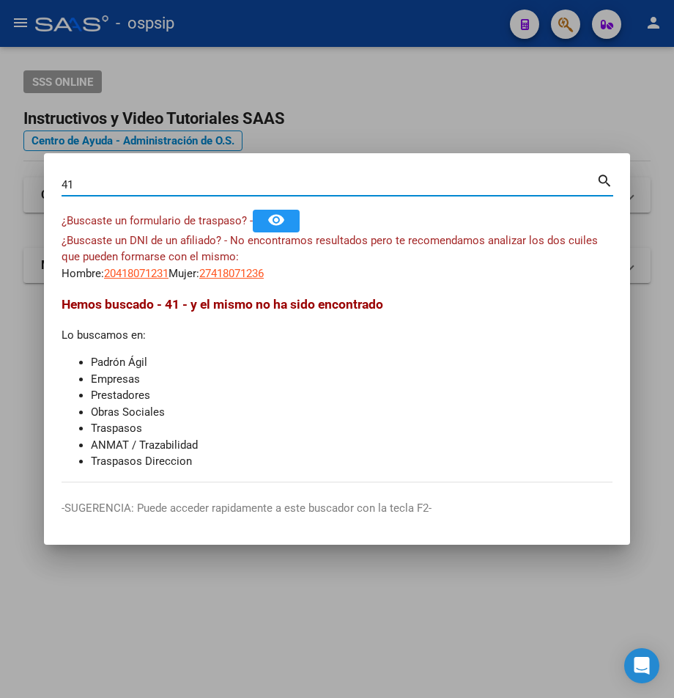
type input "4"
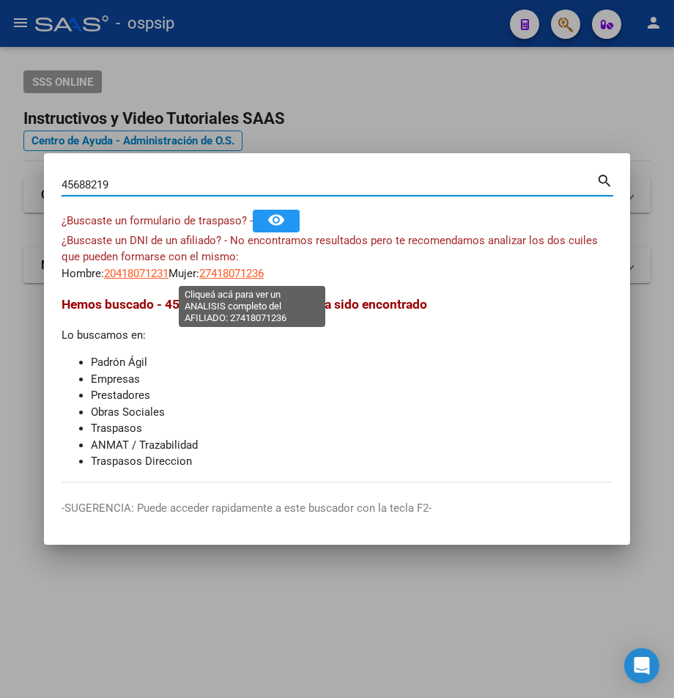
type input "45688219"
click at [253, 273] on span "27418071236" at bounding box center [231, 273] width 65 height 13
type textarea "27418071236"
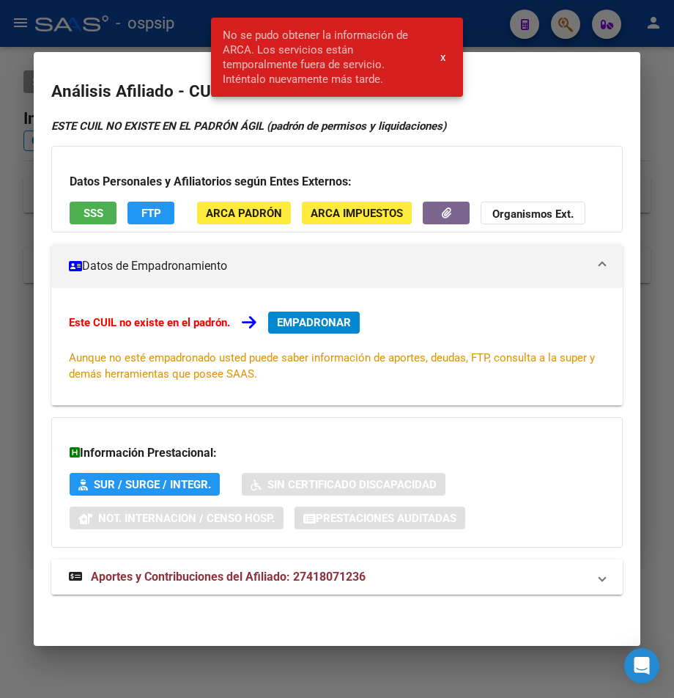
scroll to position [15, 0]
click at [229, 583] on span "Aportes y Contribuciones del Afiliado: 27418071236" at bounding box center [228, 577] width 275 height 14
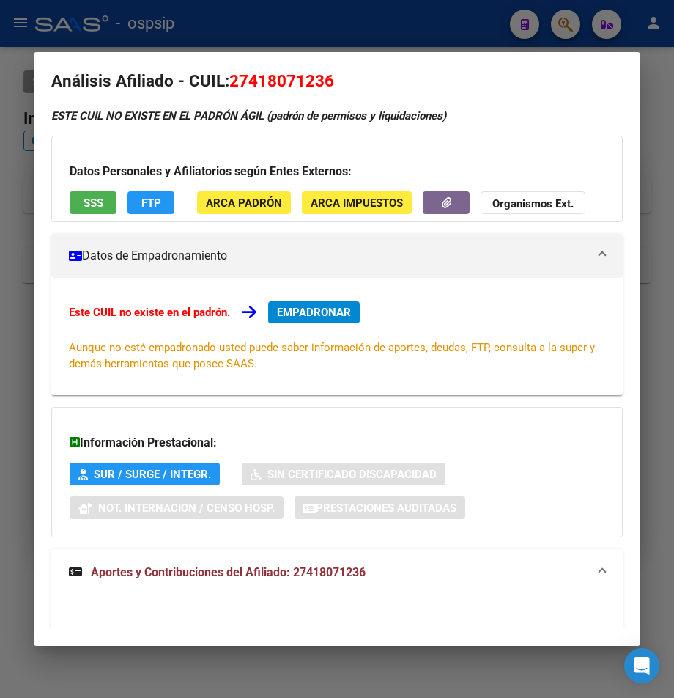
scroll to position [0, 0]
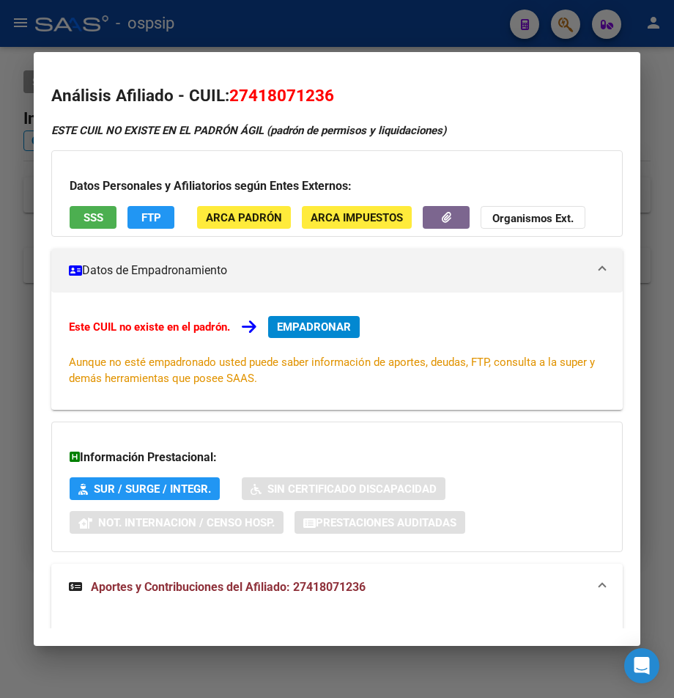
click at [303, 28] on div at bounding box center [337, 349] width 674 height 698
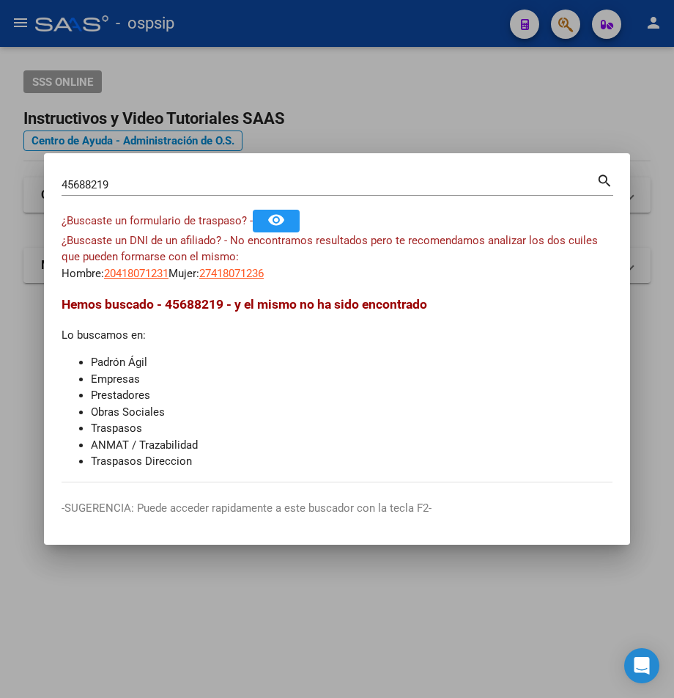
click at [302, 27] on div at bounding box center [337, 349] width 674 height 698
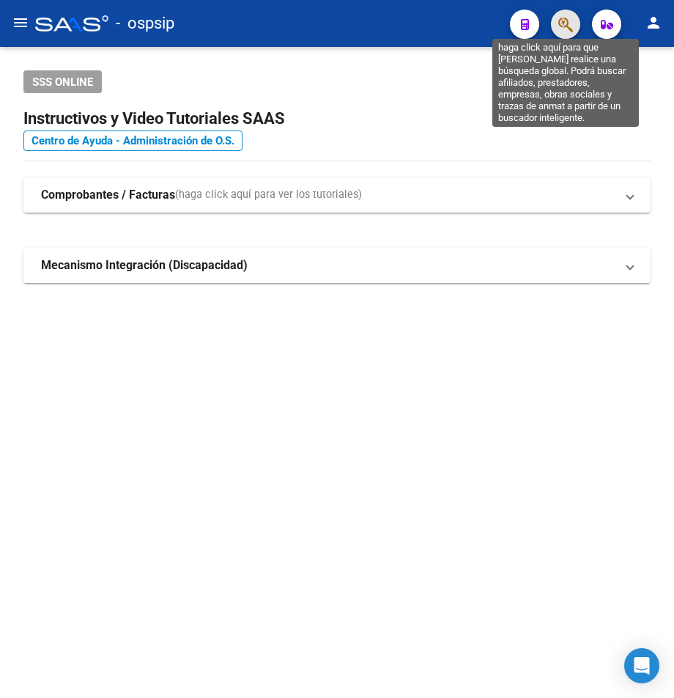
click at [569, 27] on icon "button" at bounding box center [566, 24] width 15 height 17
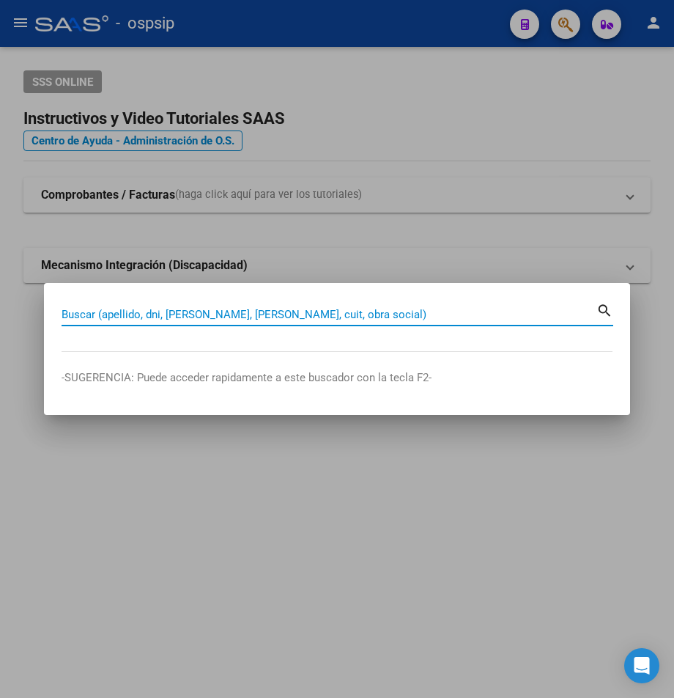
click at [78, 313] on input "Buscar (apellido, dni, [PERSON_NAME], [PERSON_NAME], cuit, obra social)" at bounding box center [329, 314] width 535 height 13
type input "2"
type input "32068774"
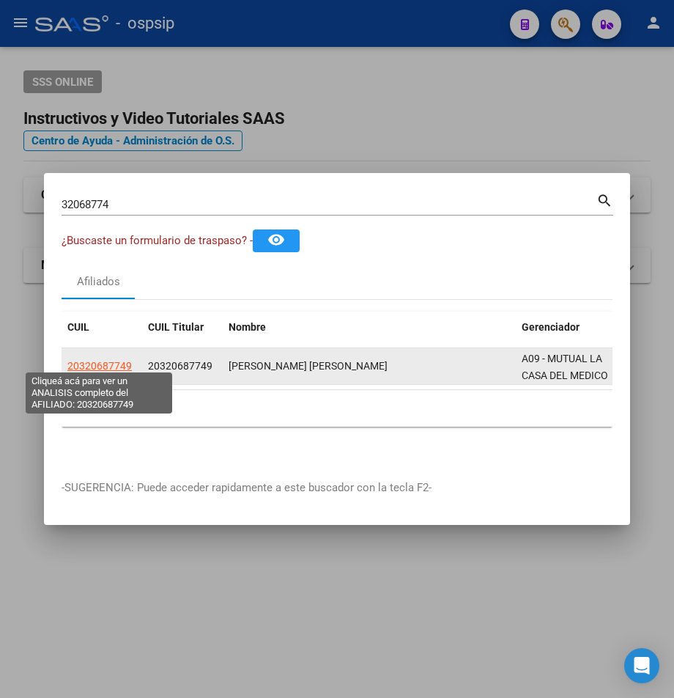
click at [96, 361] on span "20320687749" at bounding box center [99, 366] width 65 height 12
type textarea "20320687749"
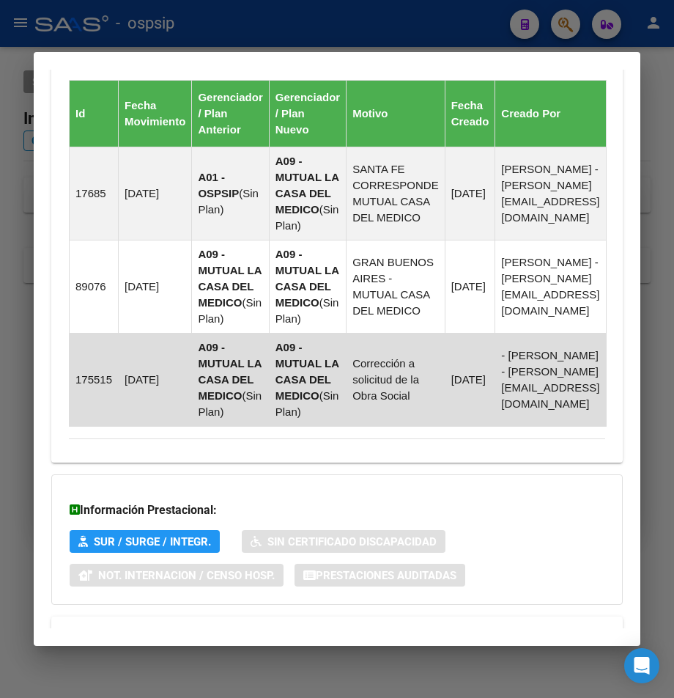
scroll to position [1093, 0]
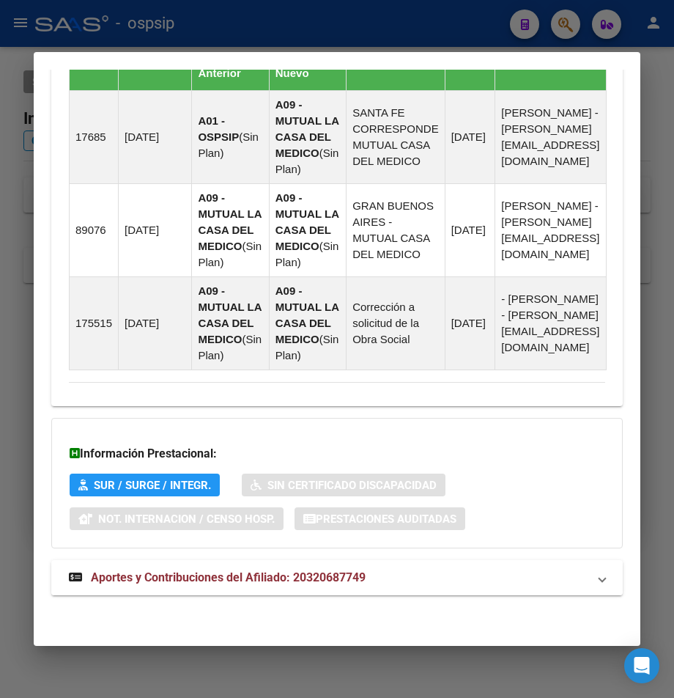
click at [235, 573] on span "Aportes y Contribuciones del Afiliado: 20320687749" at bounding box center [228, 577] width 275 height 14
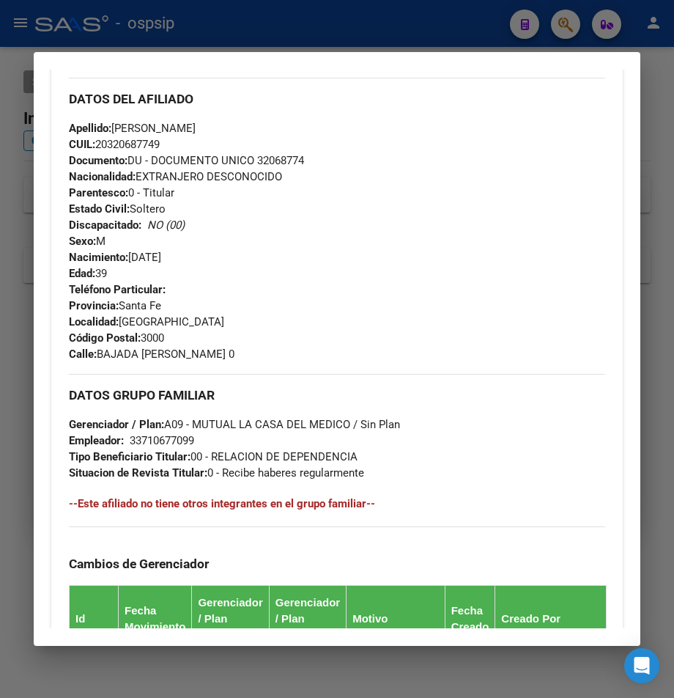
scroll to position [476, 0]
